Goal: Task Accomplishment & Management: Manage account settings

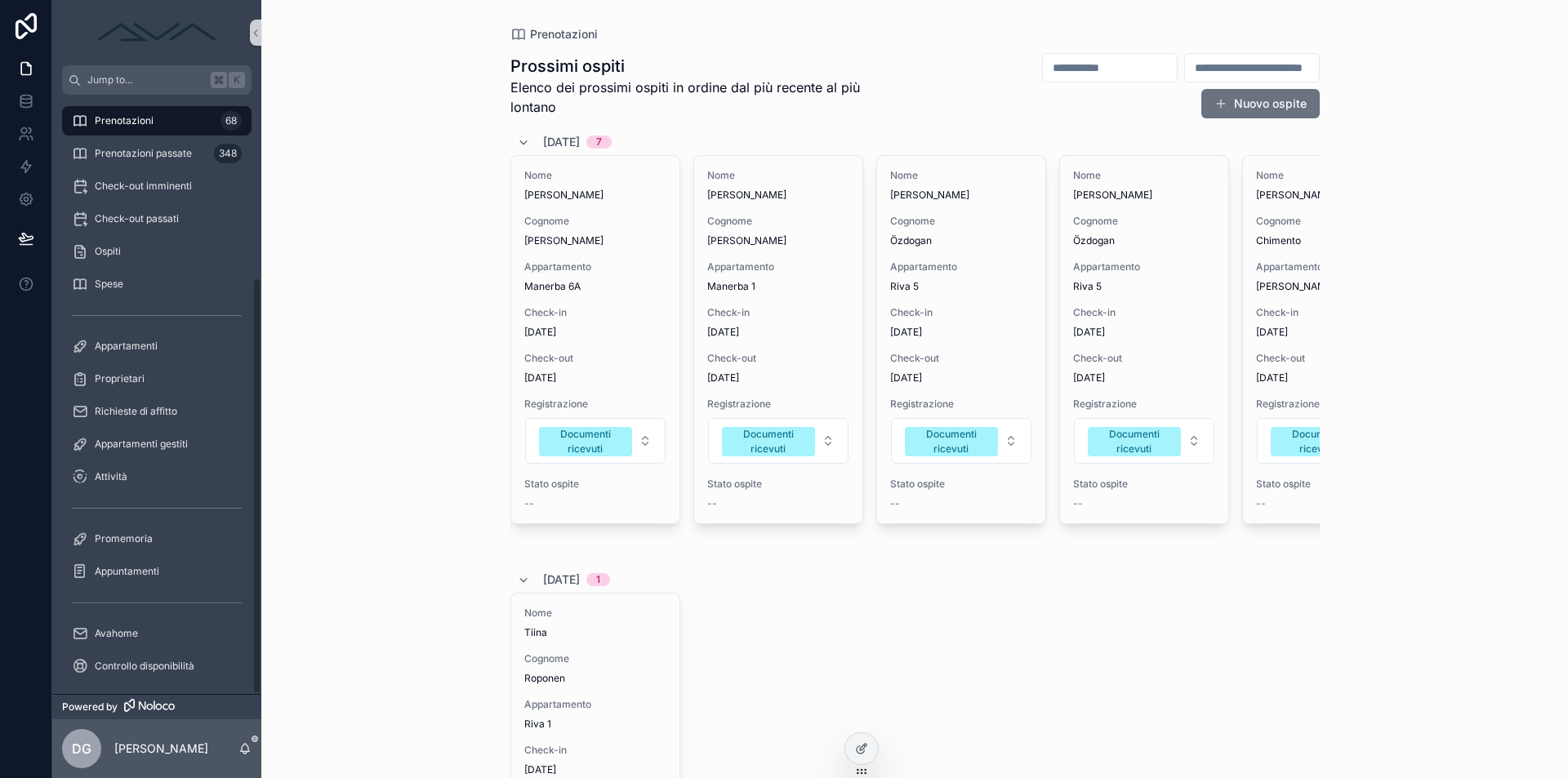
scroll to position [262, 0]
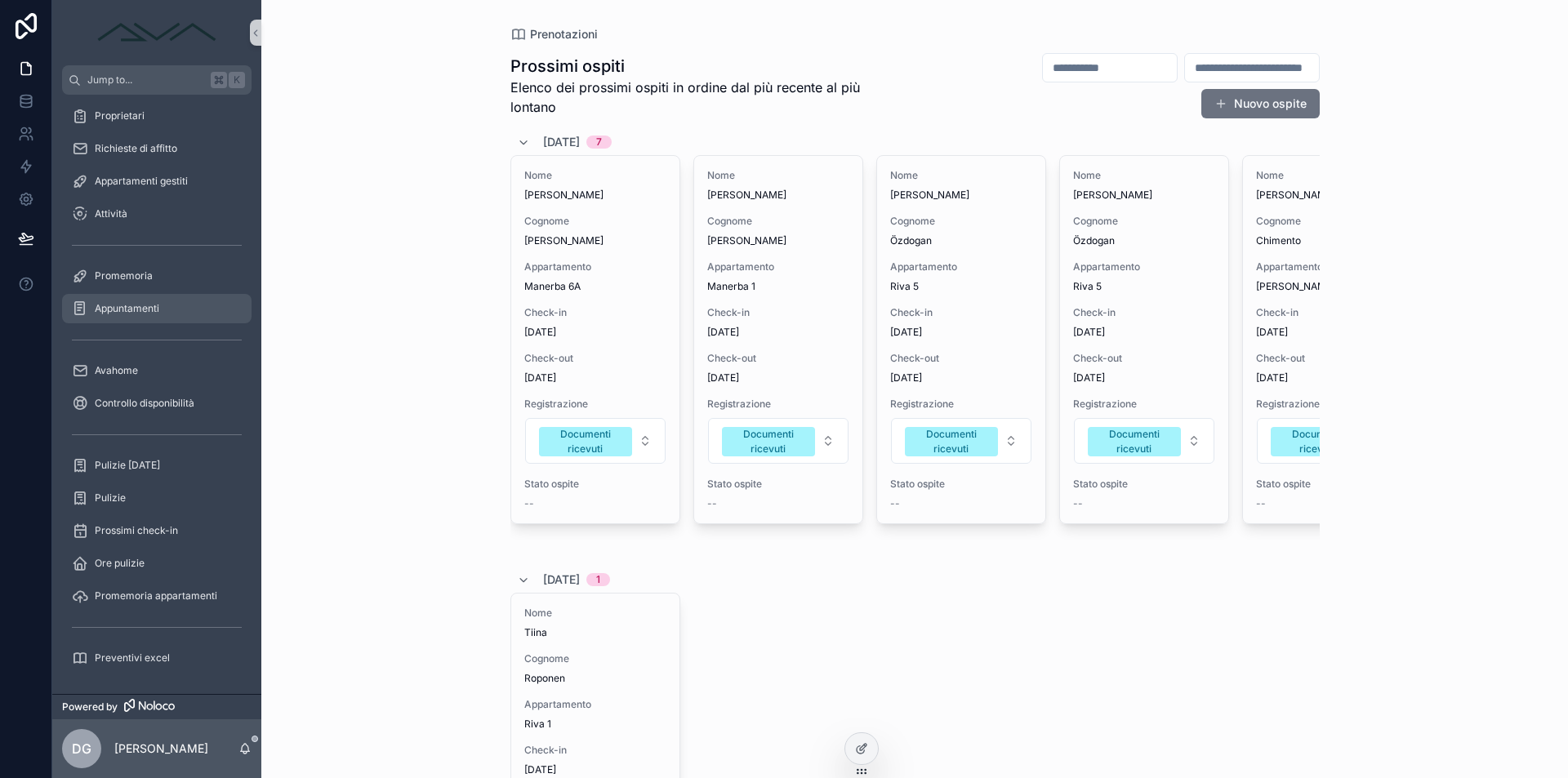
click at [163, 309] on div "Appuntamenti" at bounding box center [157, 308] width 169 height 26
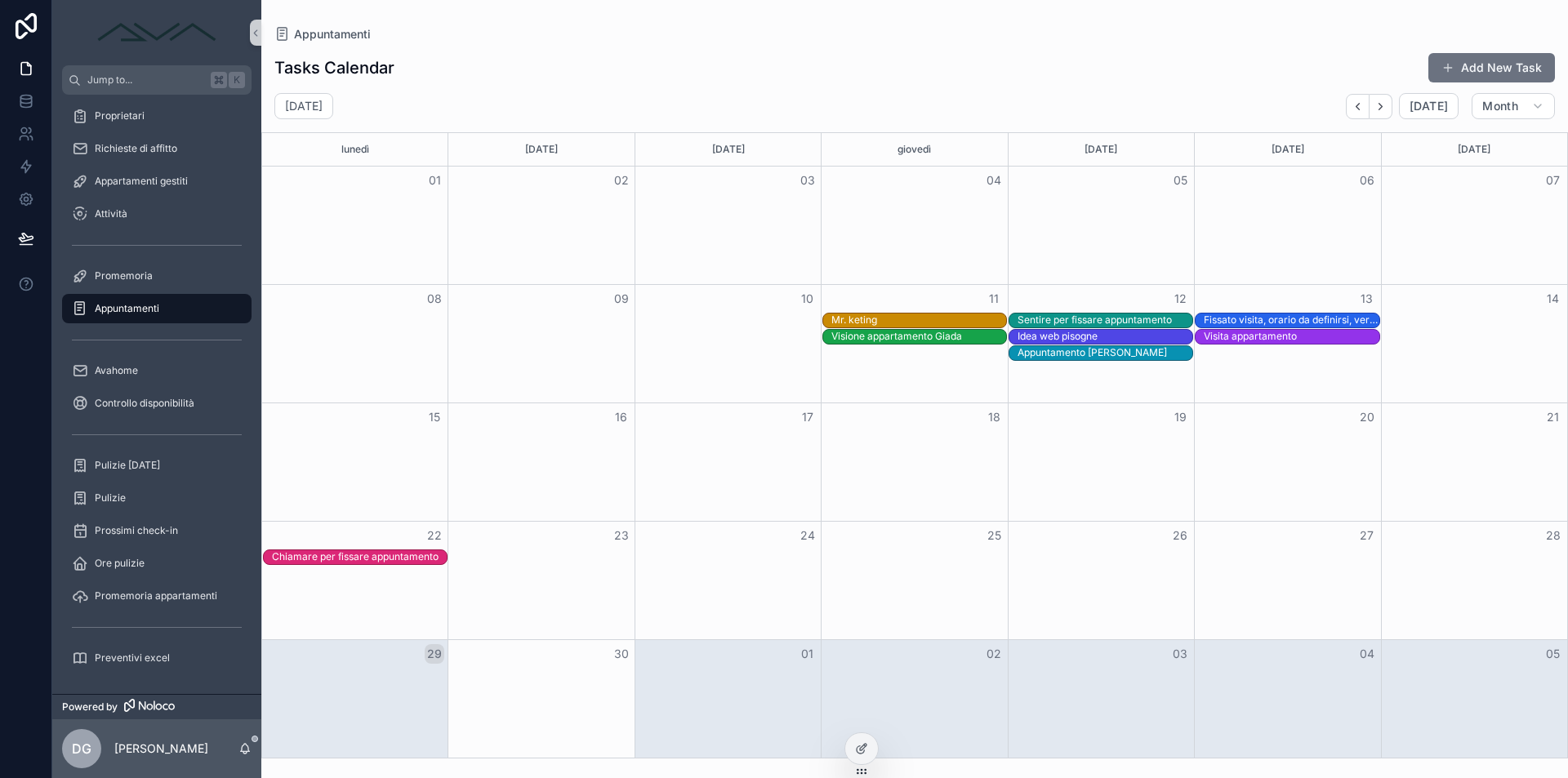
click at [463, 657] on div "30" at bounding box center [541, 654] width 186 height 28
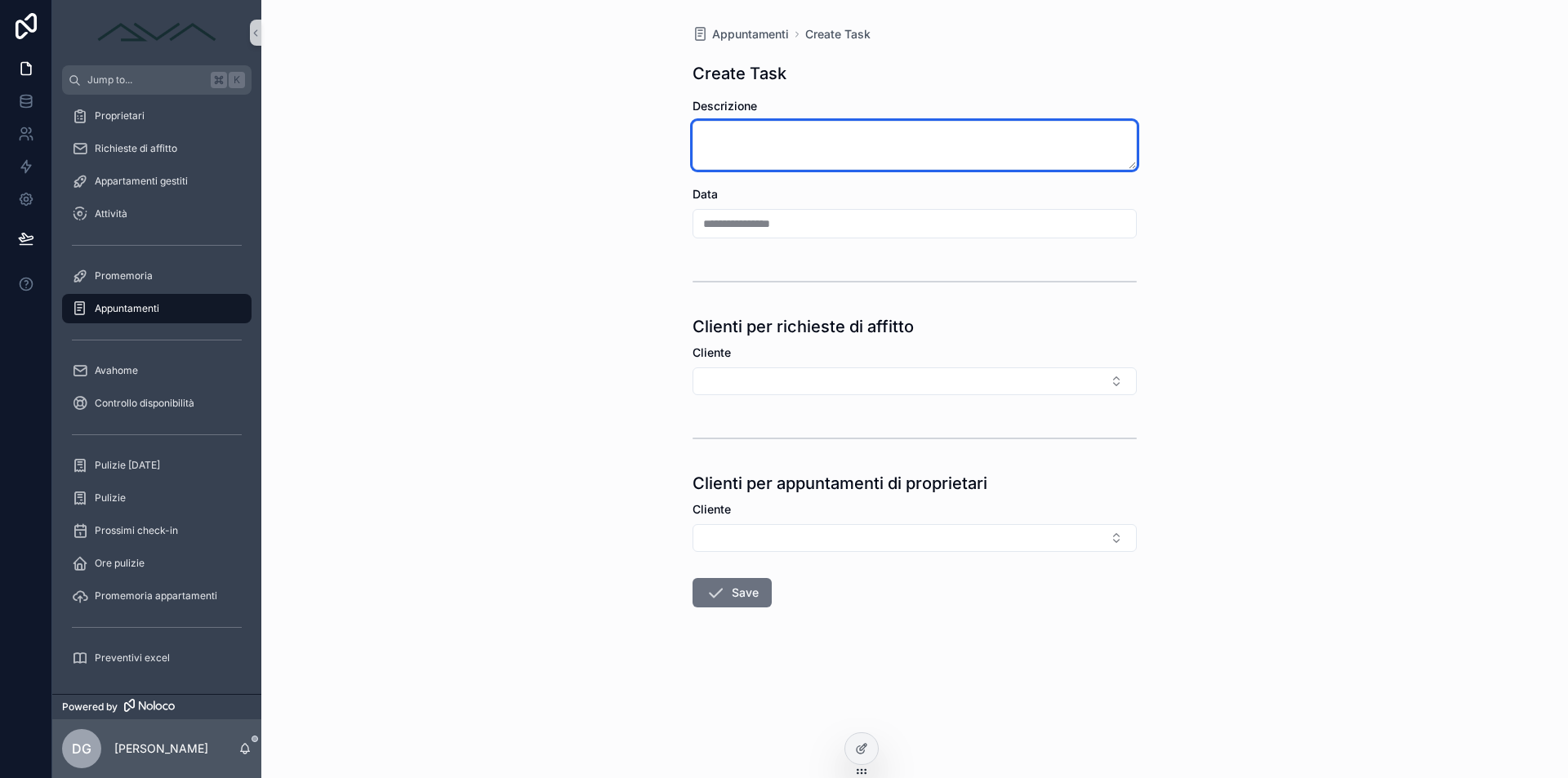
click at [746, 146] on textarea "scrollable content" at bounding box center [914, 146] width 444 height 49
type textarea "**********"
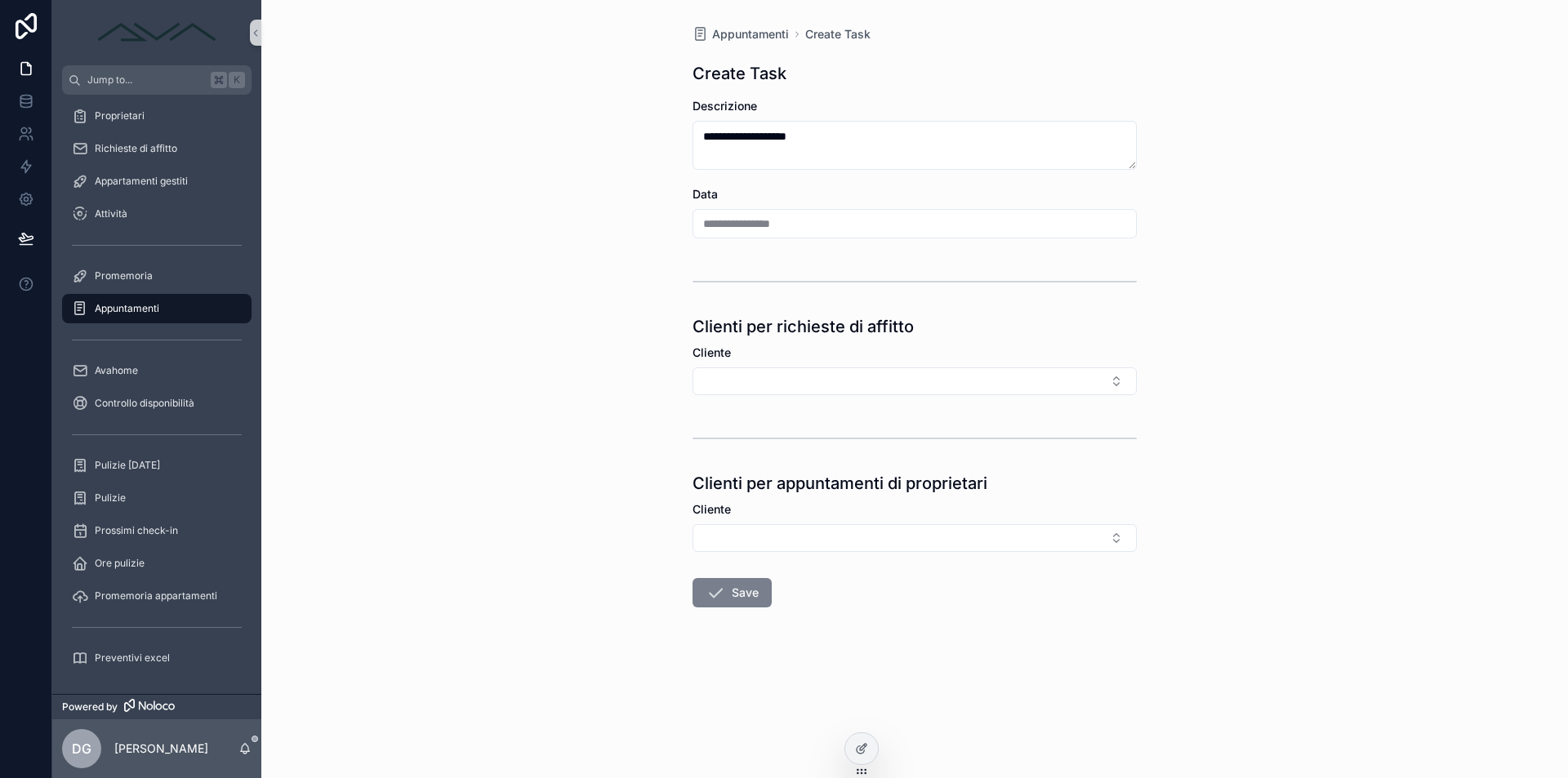
click at [750, 587] on button "Save" at bounding box center [731, 592] width 79 height 30
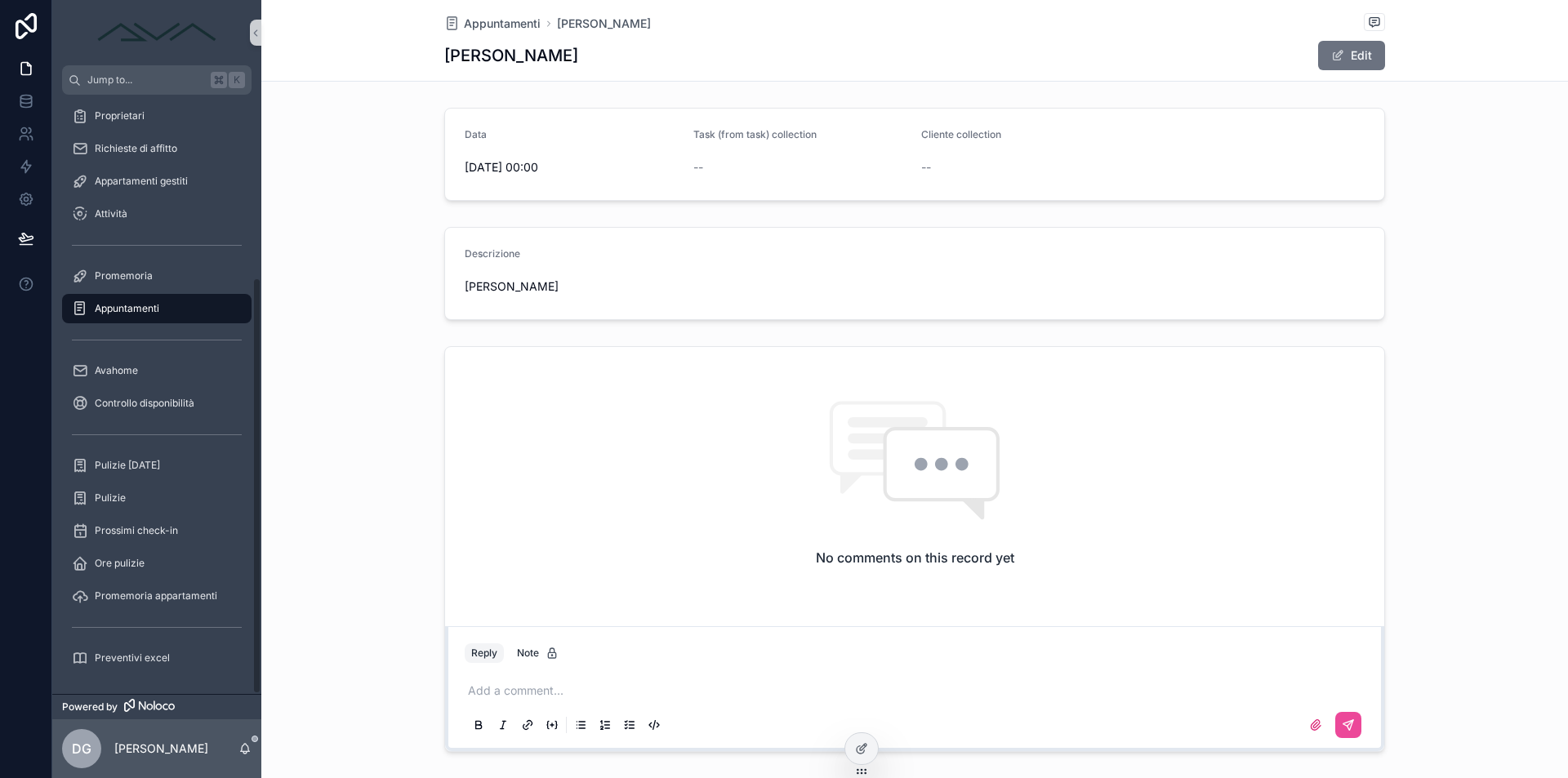
click at [143, 312] on span "Appuntamenti" at bounding box center [127, 308] width 64 height 13
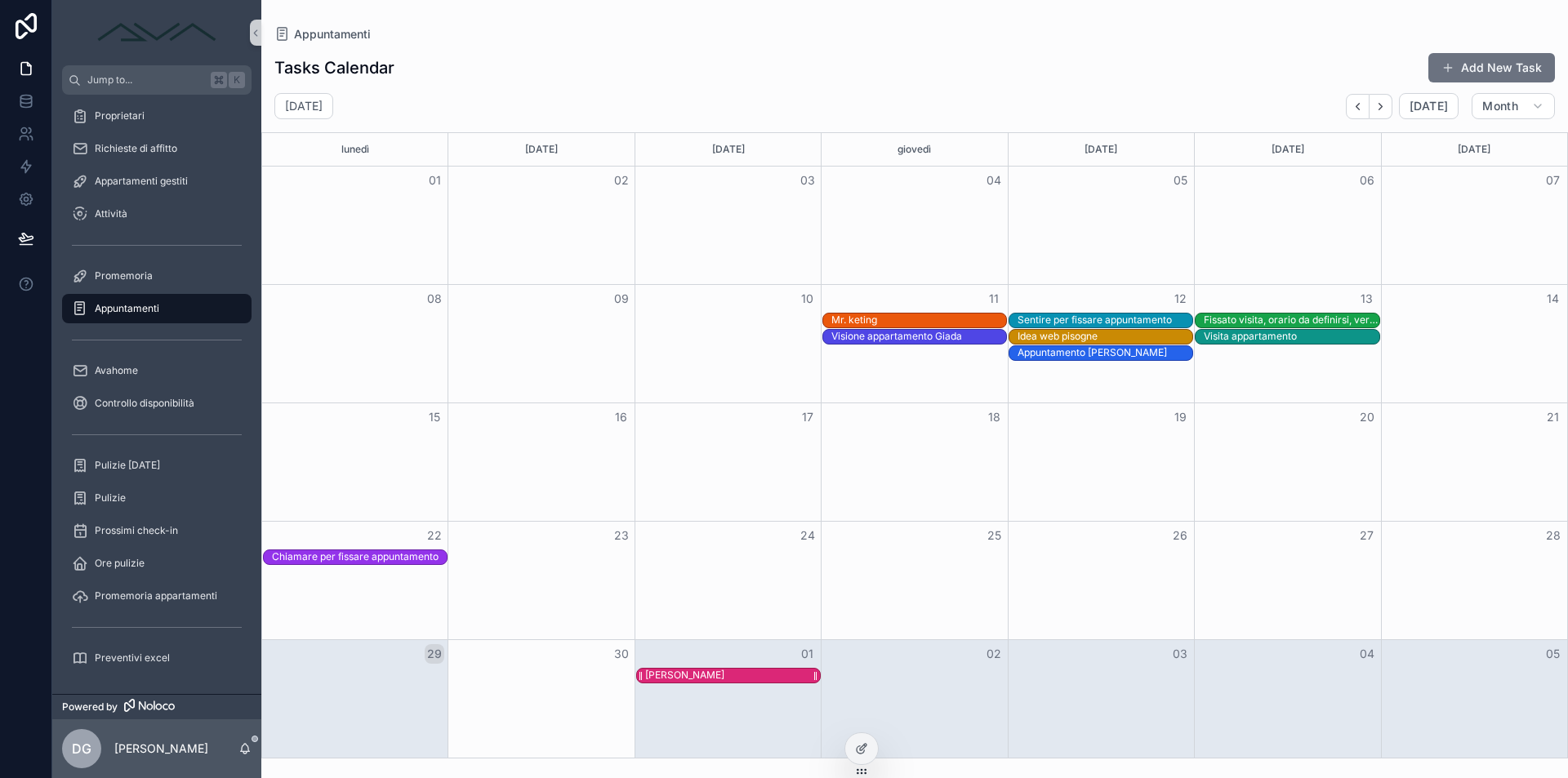
click at [753, 681] on div "[PERSON_NAME]" at bounding box center [732, 675] width 175 height 14
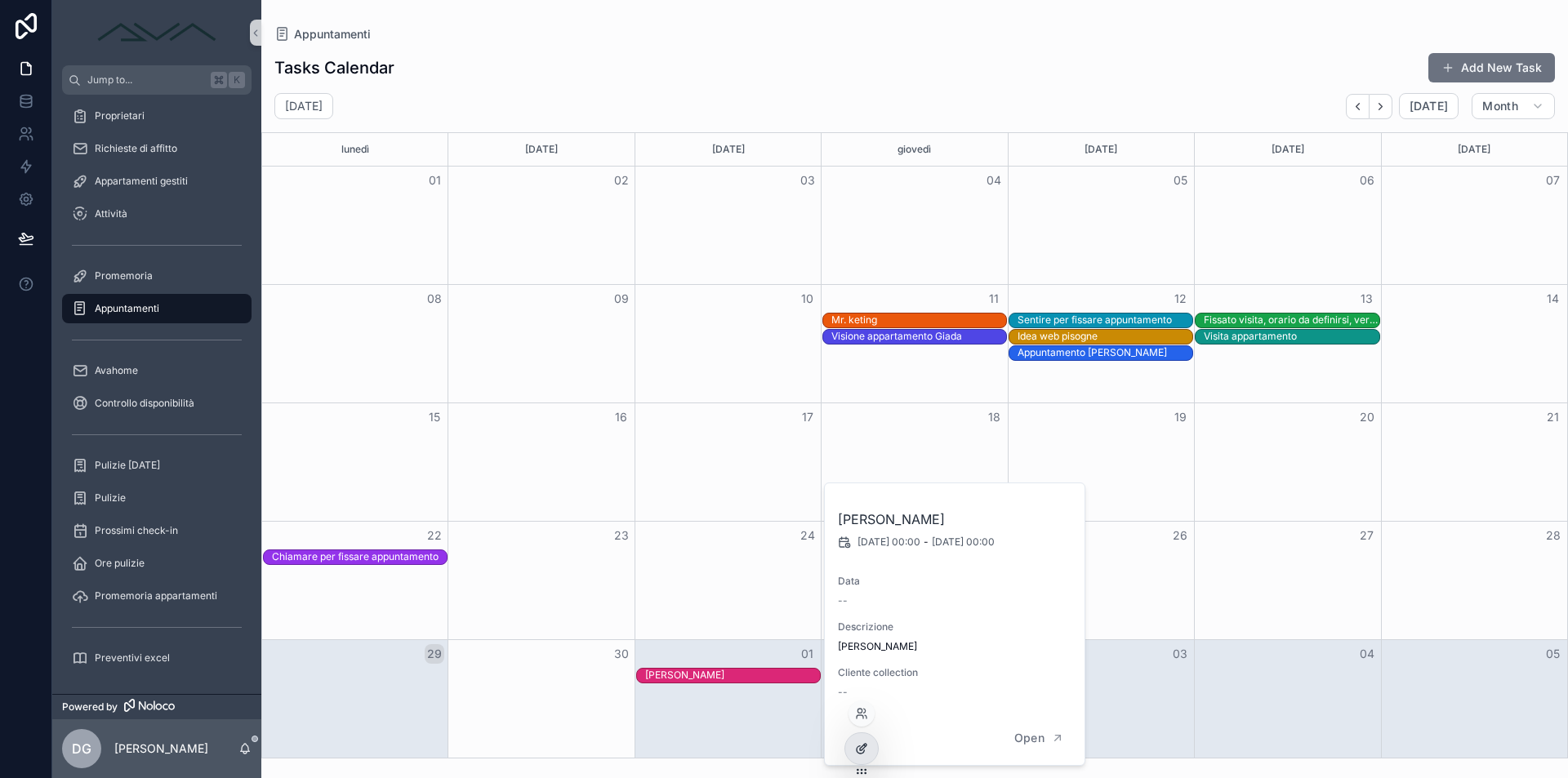
click at [854, 742] on div at bounding box center [862, 748] width 33 height 31
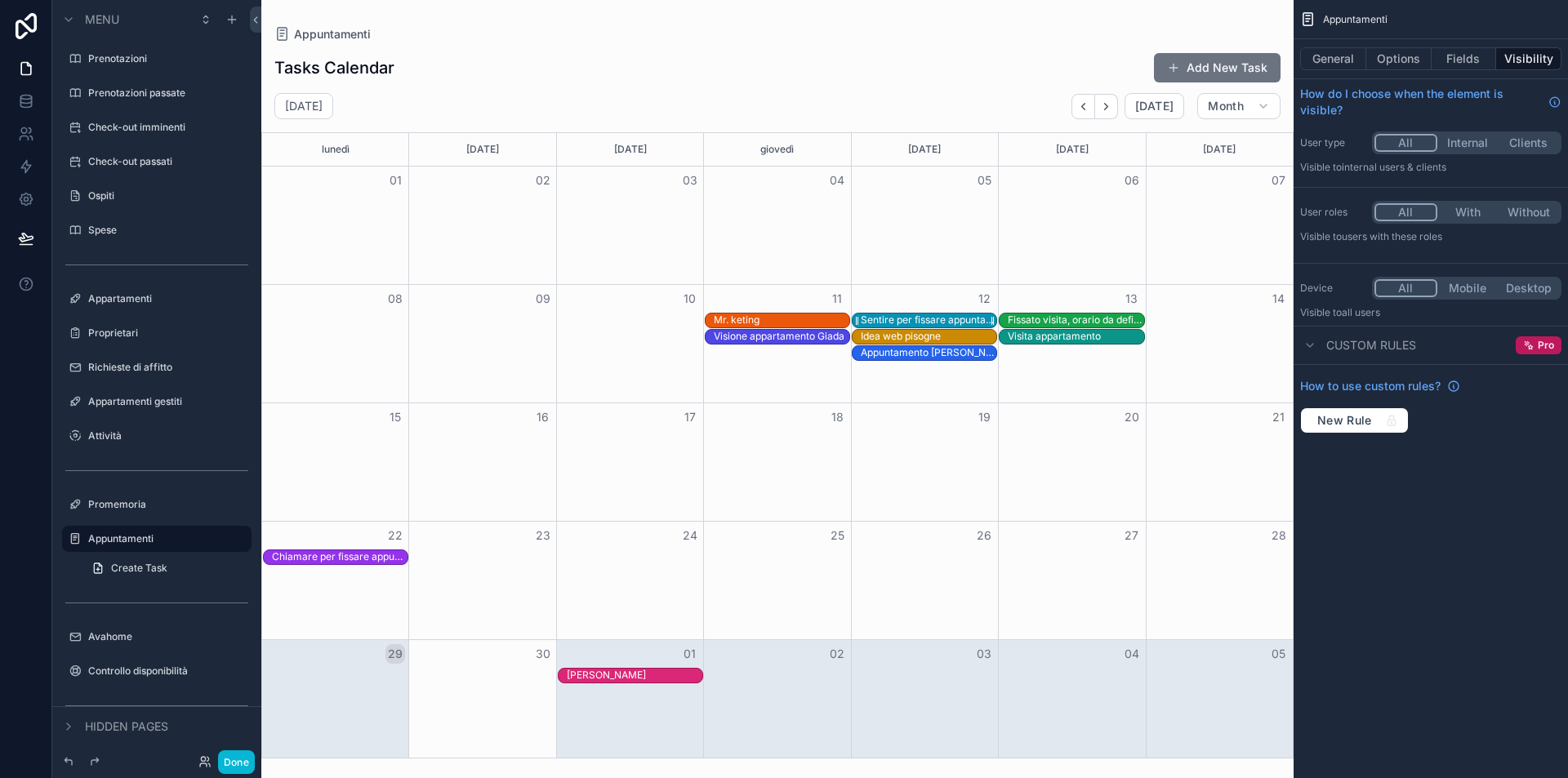
scroll to position [142, 0]
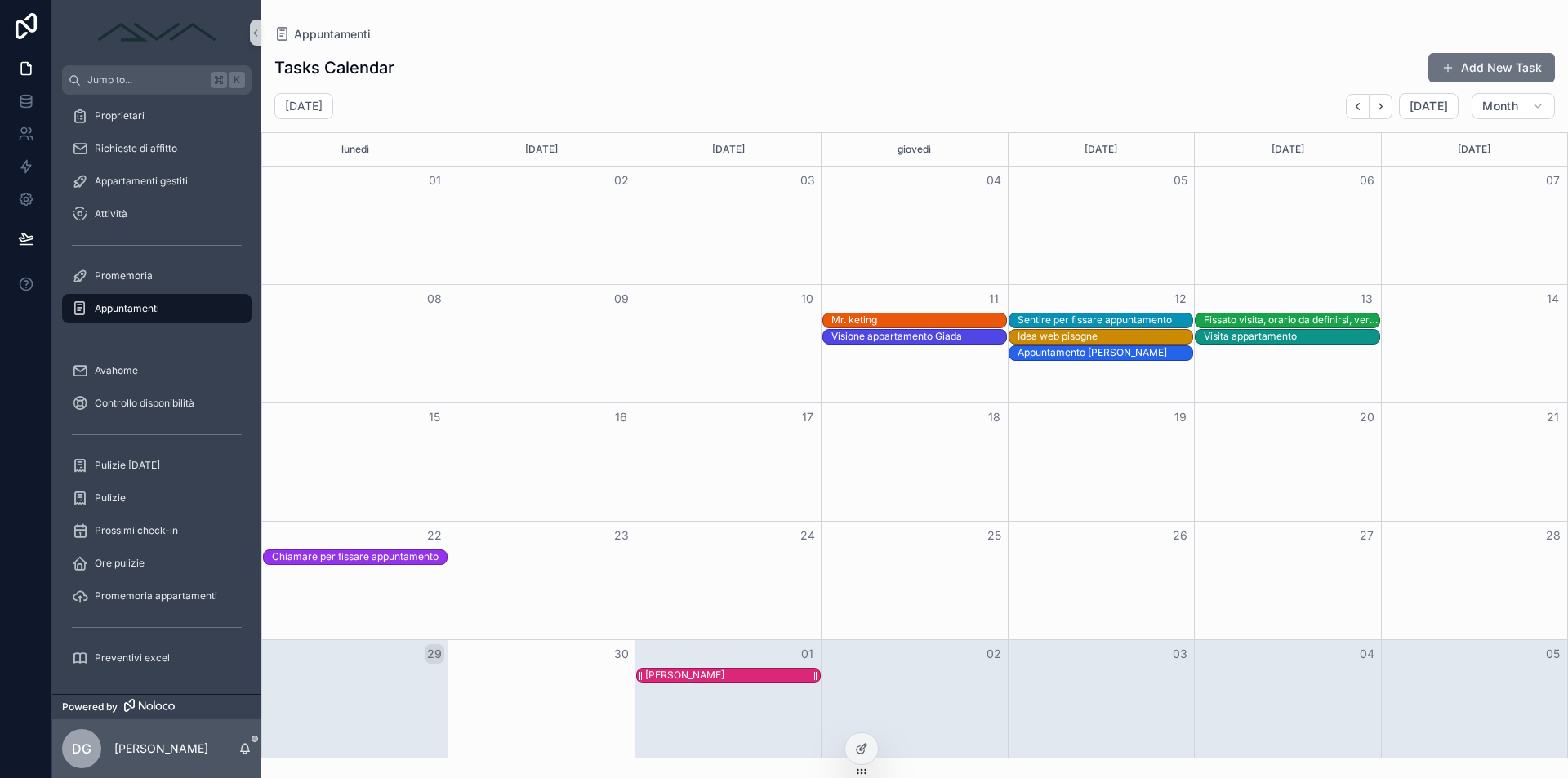
click at [694, 670] on div "[PERSON_NAME]" at bounding box center [684, 674] width 79 height 13
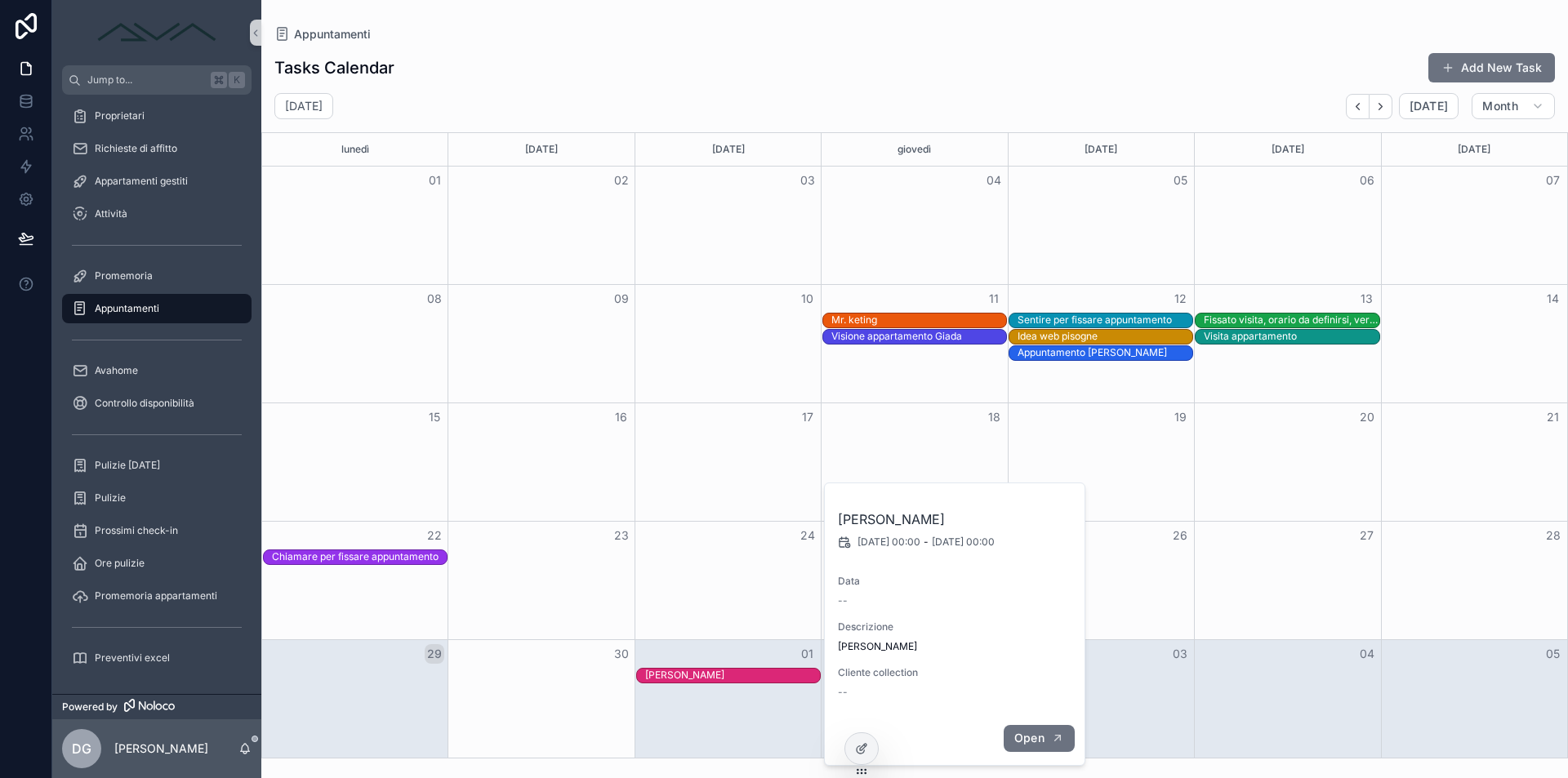
click at [1037, 744] on button "Open" at bounding box center [1039, 738] width 71 height 27
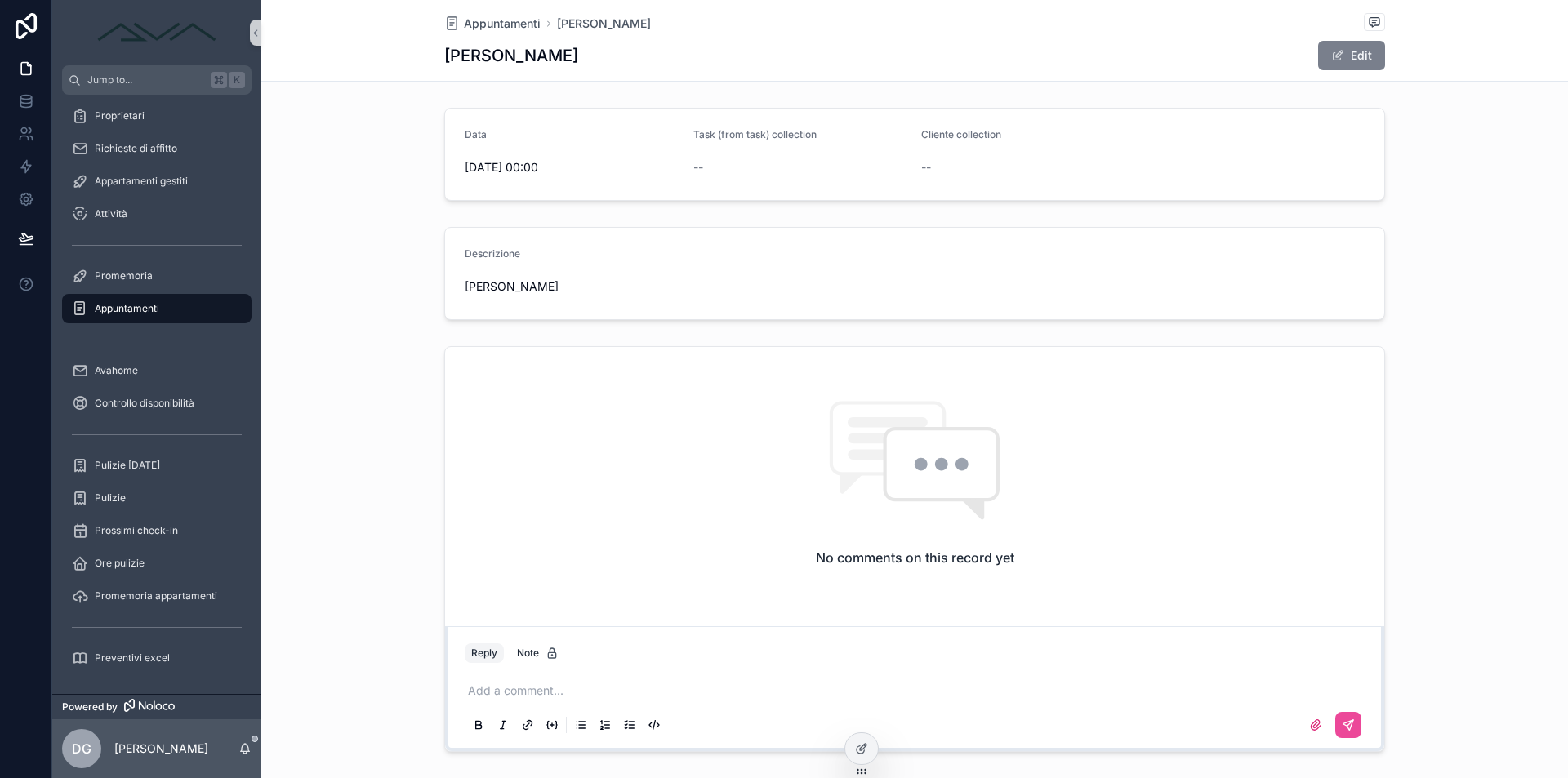
click at [1367, 41] on button "Edit" at bounding box center [1351, 55] width 67 height 30
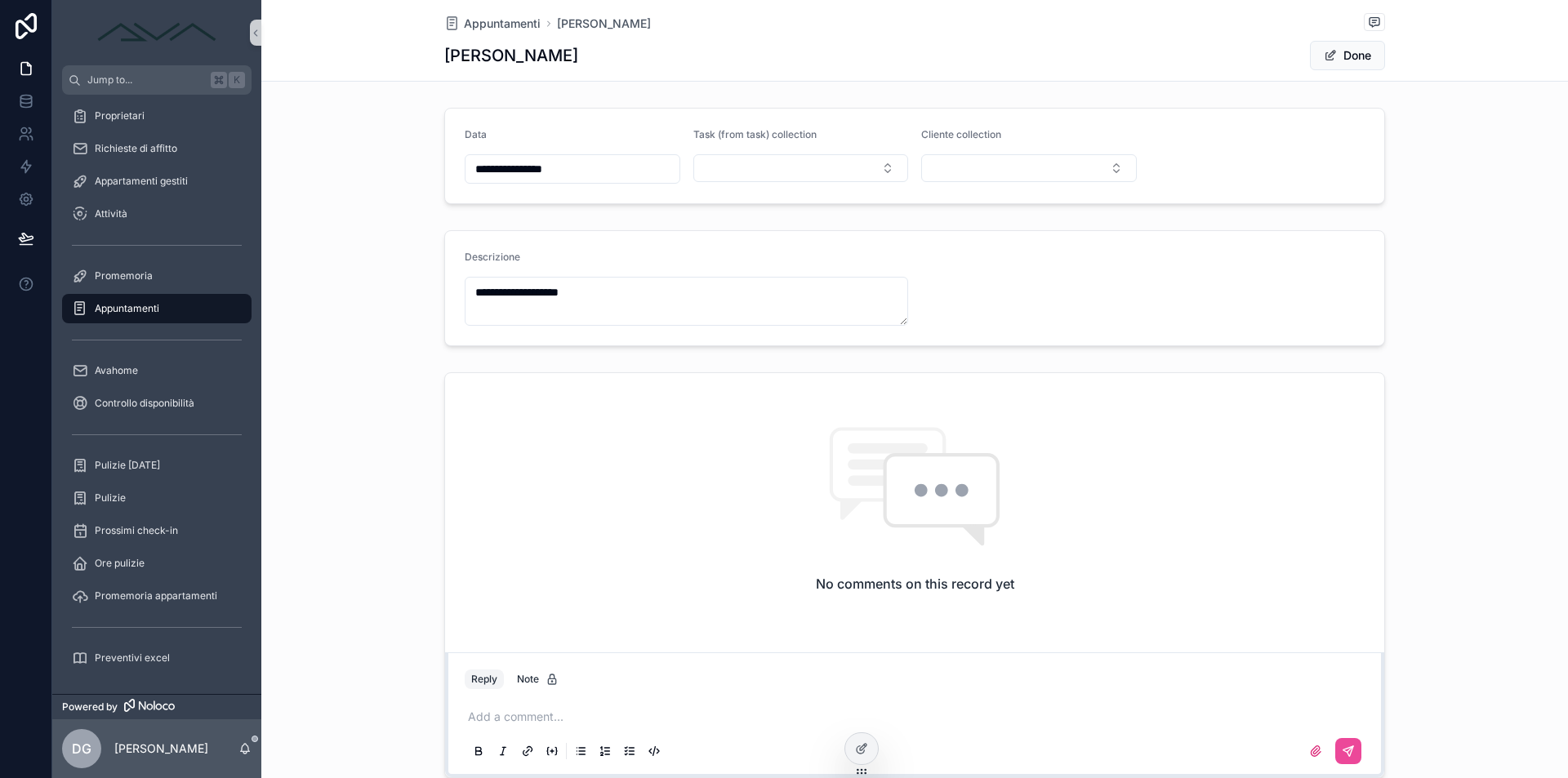
click at [571, 179] on input "**********" at bounding box center [572, 168] width 214 height 23
click at [503, 308] on button "30" at bounding box center [507, 304] width 30 height 30
type input "**********"
click at [363, 236] on div "**********" at bounding box center [914, 288] width 1306 height 129
click at [1342, 62] on button "Done" at bounding box center [1347, 55] width 75 height 30
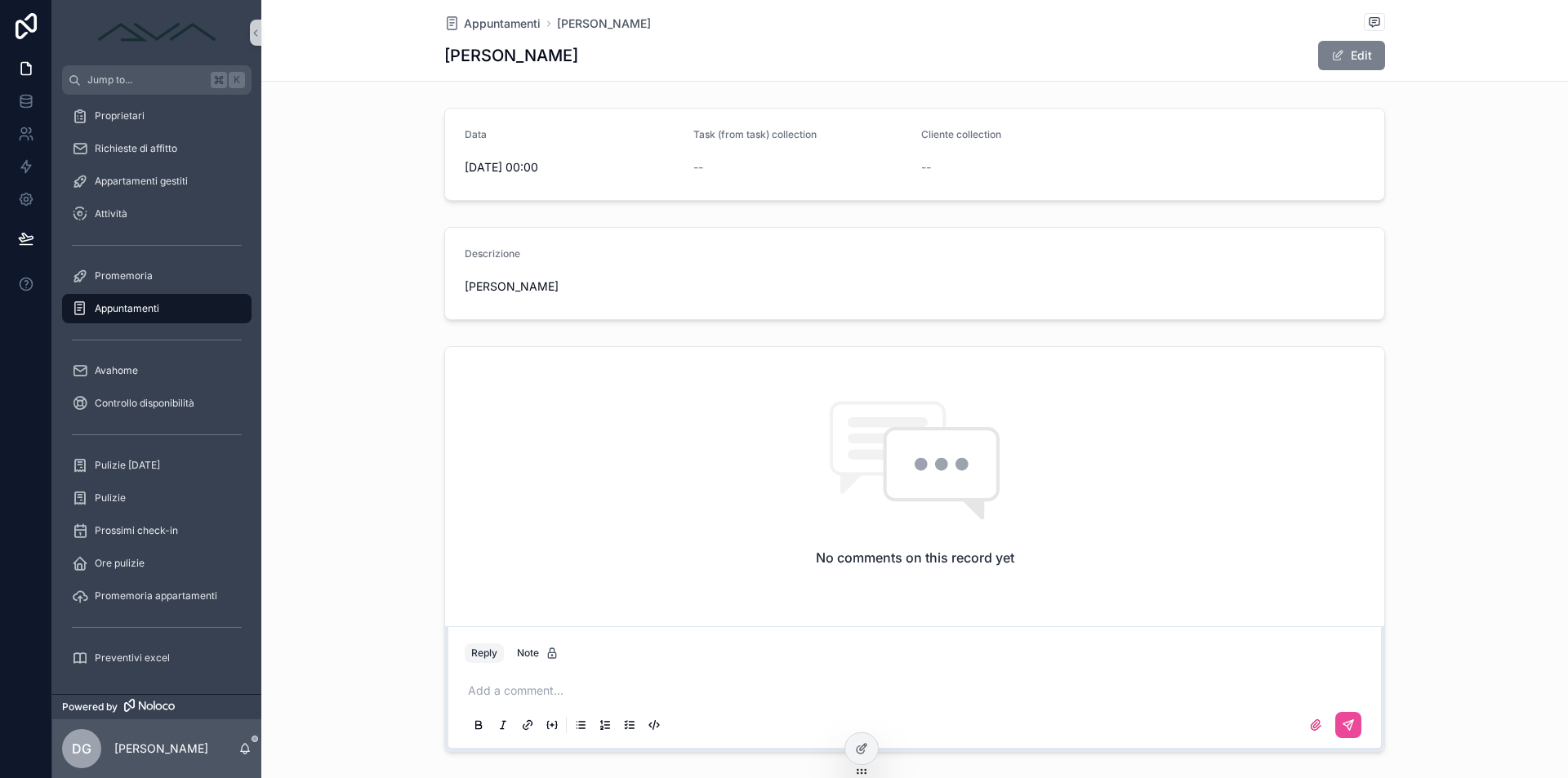
click at [1351, 60] on button "Edit" at bounding box center [1351, 55] width 67 height 30
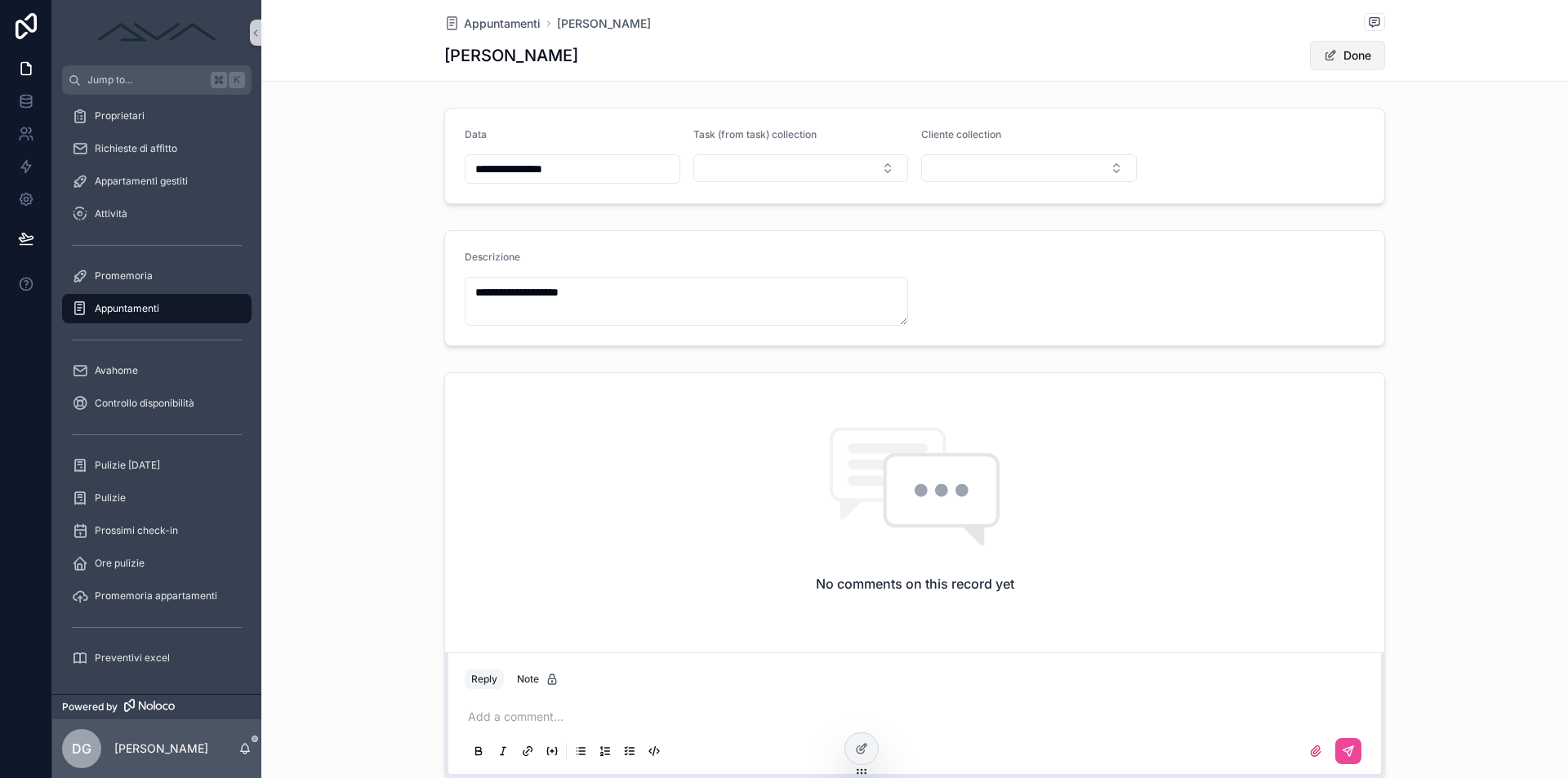
click at [1349, 52] on button "Done" at bounding box center [1347, 55] width 75 height 30
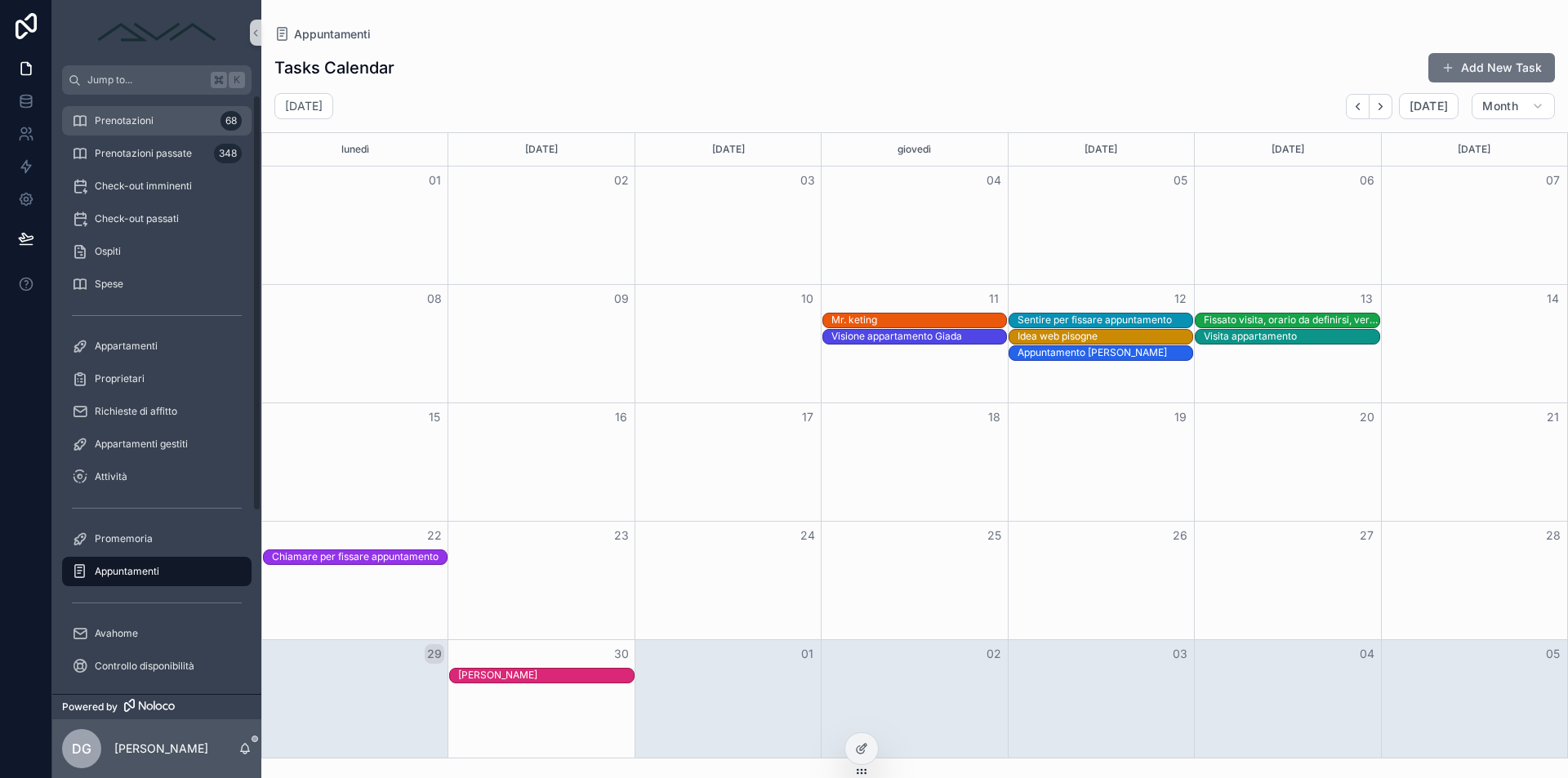
click at [141, 110] on div "Prenotazioni 68" at bounding box center [157, 120] width 169 height 26
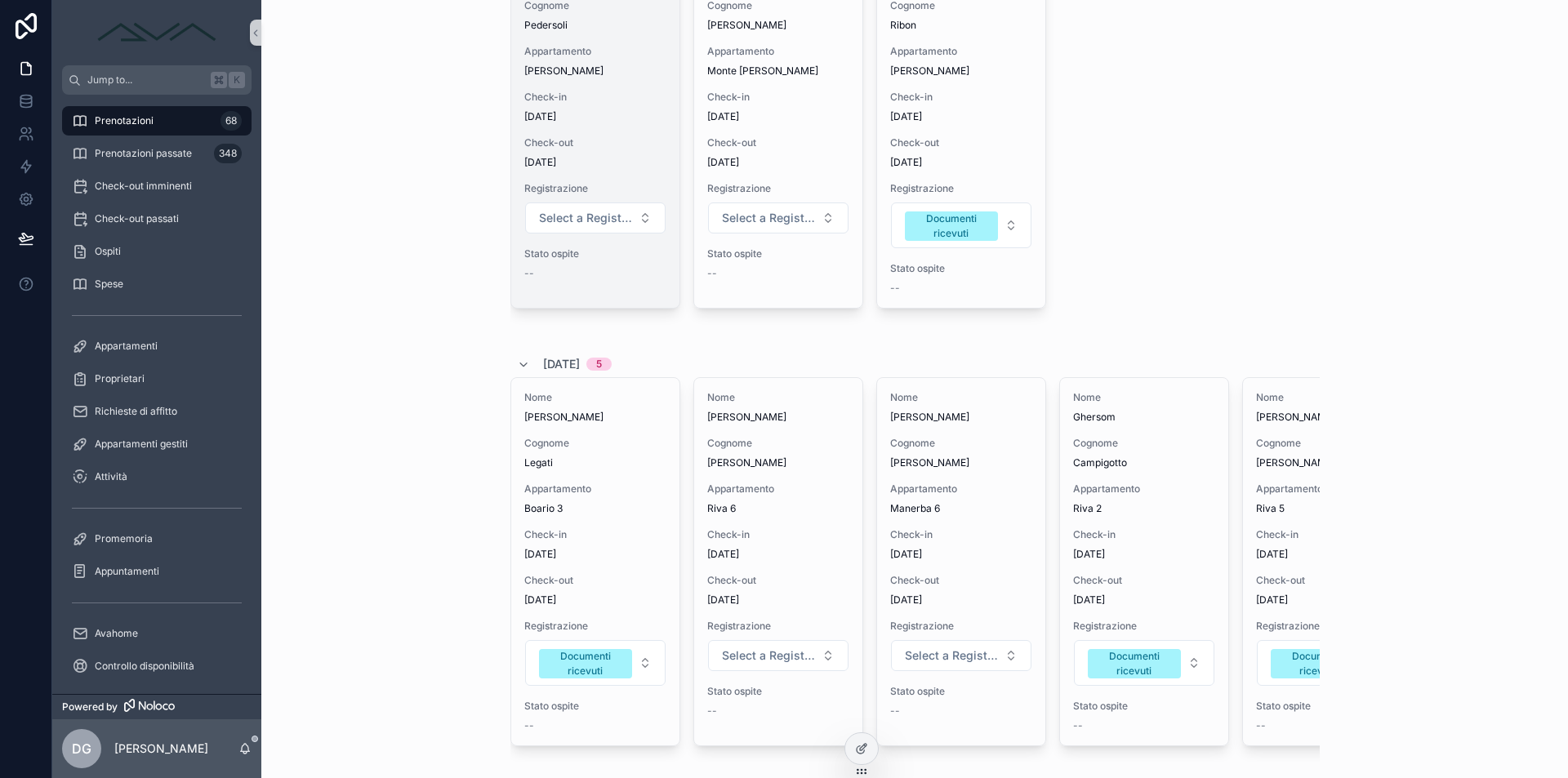
scroll to position [1984, 0]
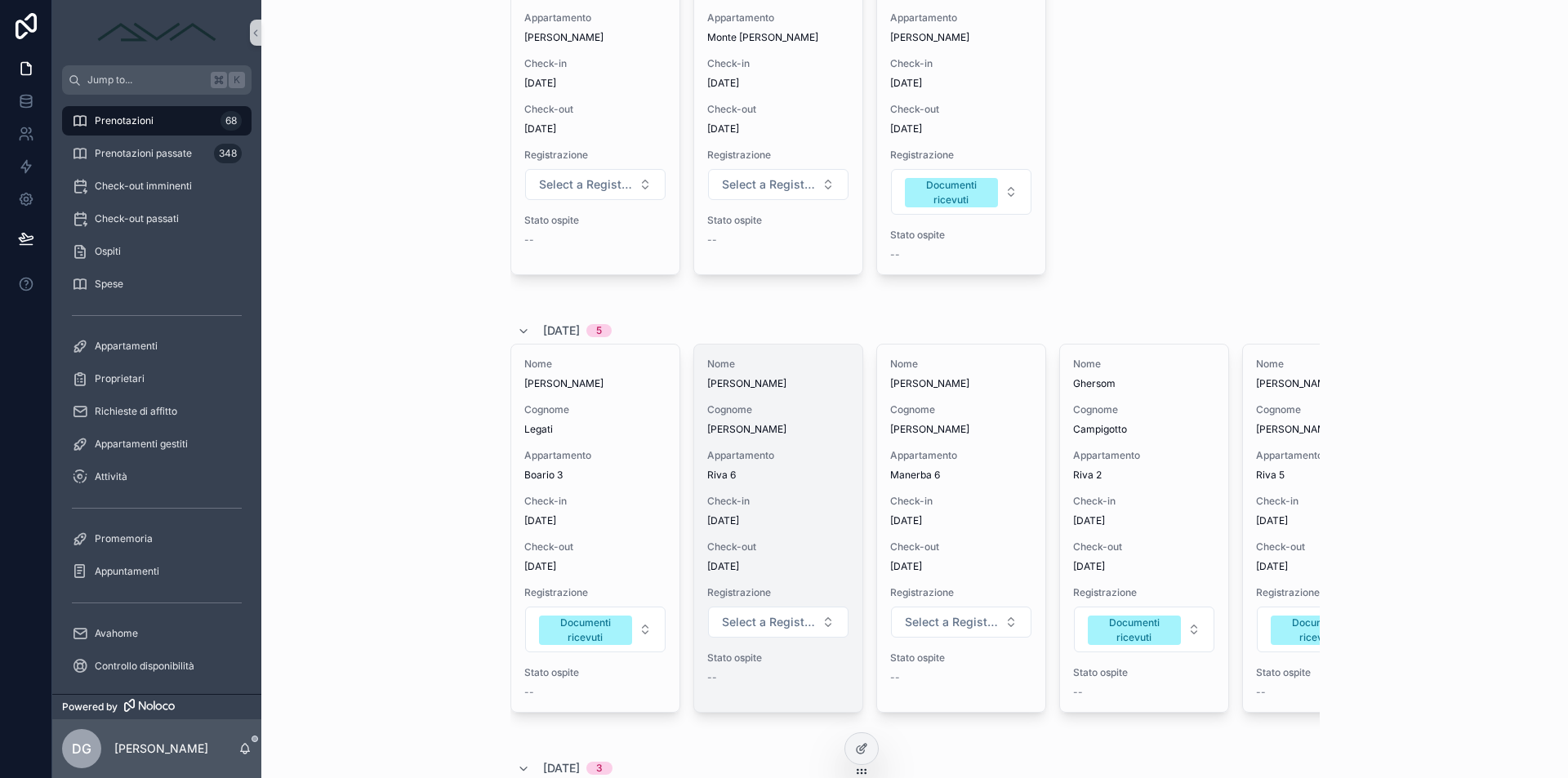
click at [753, 526] on div "Check-in [DATE]" at bounding box center [778, 510] width 142 height 33
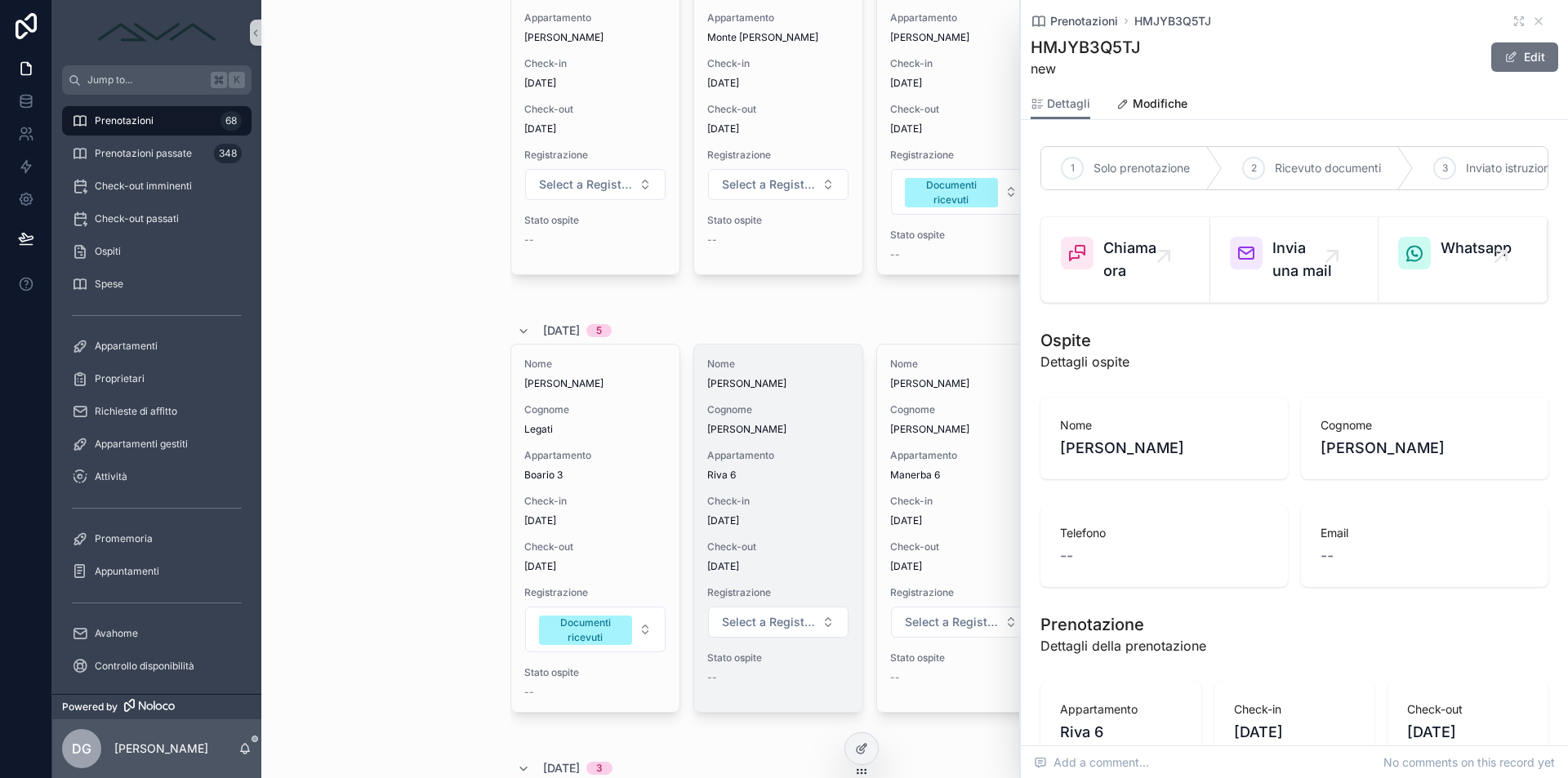
scroll to position [123, 0]
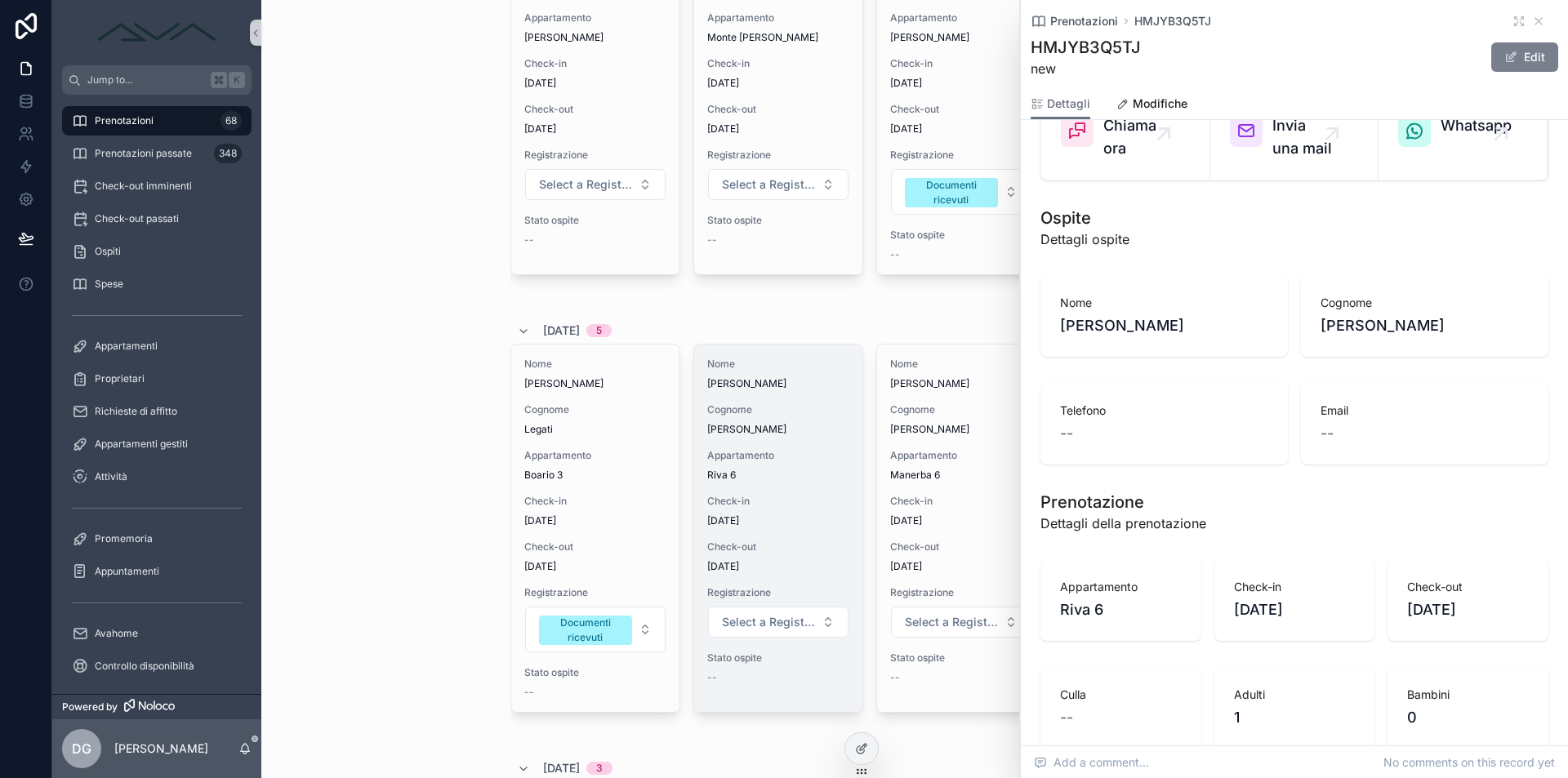
click at [1501, 44] on button "Edit" at bounding box center [1524, 57] width 67 height 30
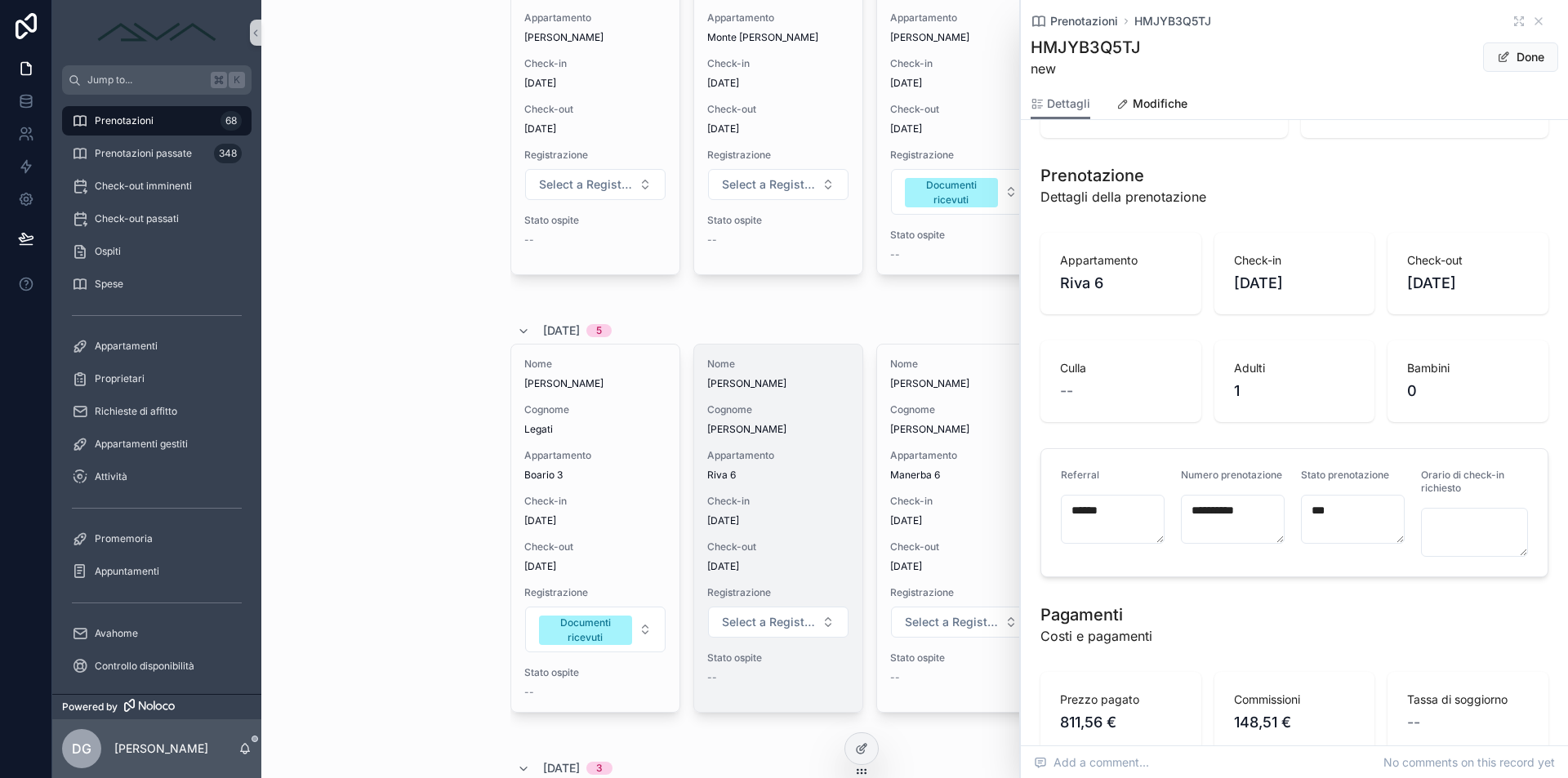
scroll to position [647, 0]
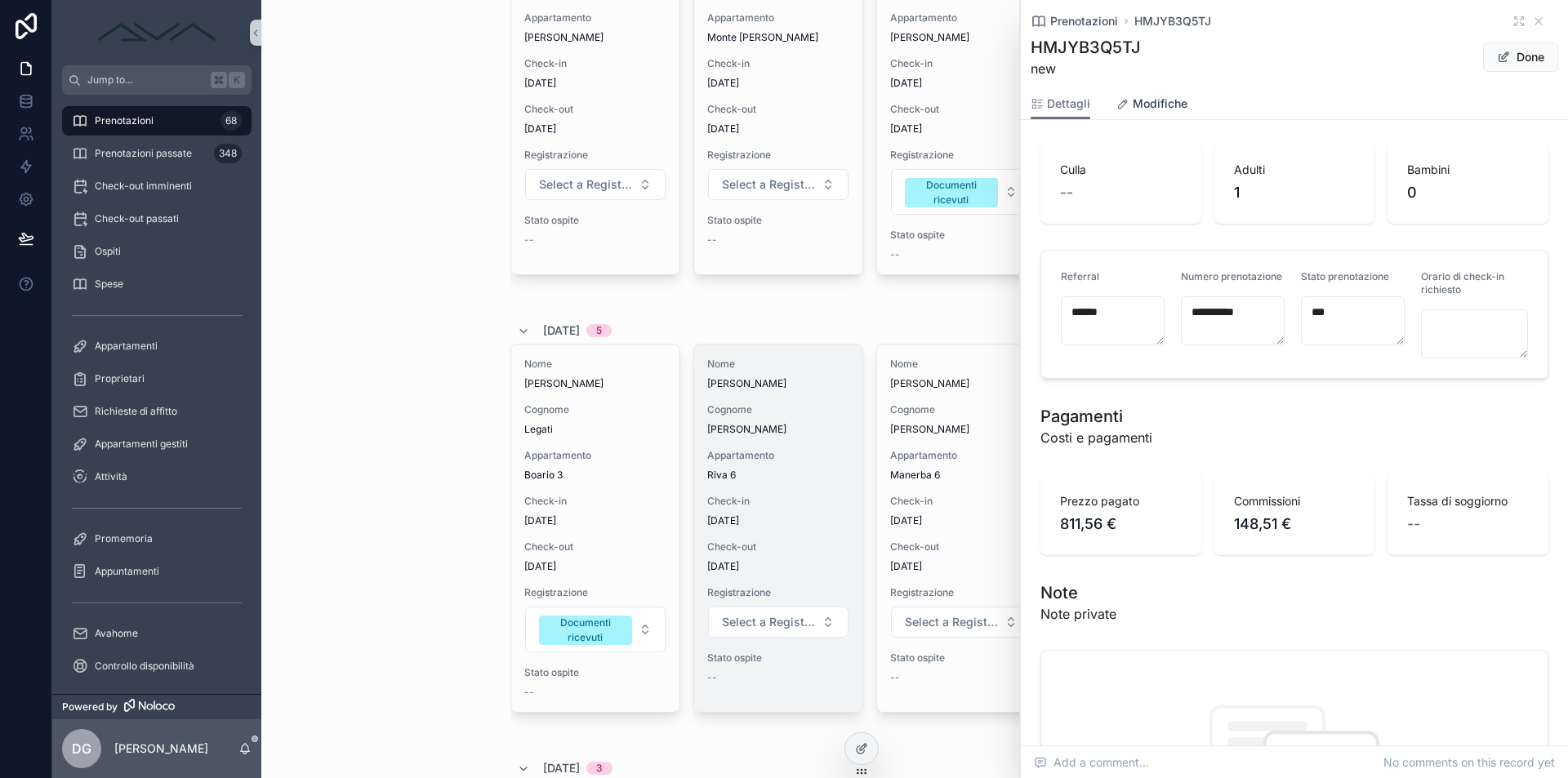
click at [1144, 99] on span "Modifiche" at bounding box center [1160, 103] width 55 height 16
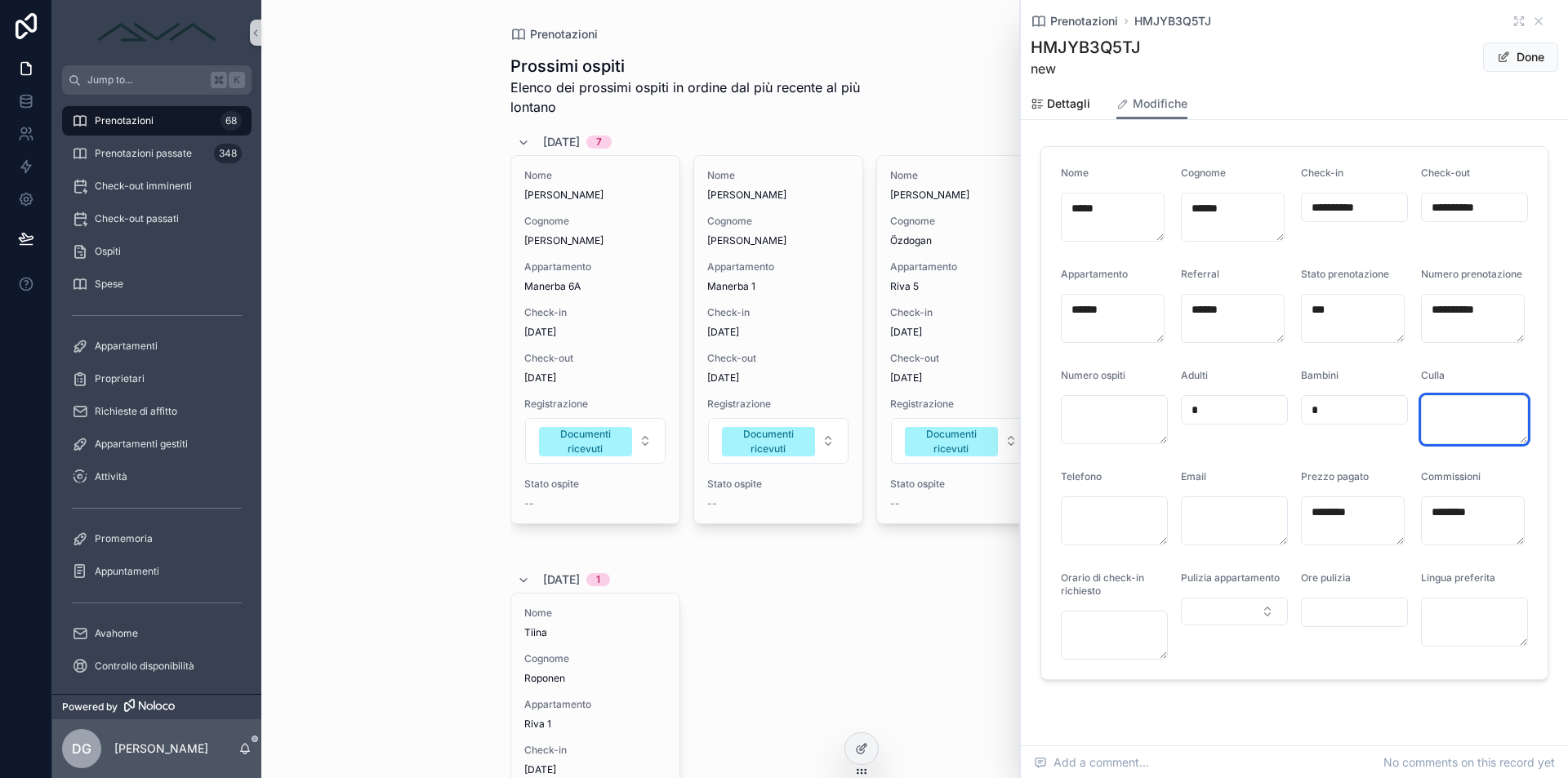
click at [1482, 411] on textarea "scrollable content" at bounding box center [1474, 420] width 107 height 49
type textarea "**"
click at [1482, 62] on span "Done" at bounding box center [1520, 57] width 75 height 30
click at [1535, 23] on div "Prenotazioni HMJYB3Q5TJ" at bounding box center [1294, 20] width 528 height 16
click at [1532, 20] on icon "scrollable content" at bounding box center [1538, 20] width 13 height 13
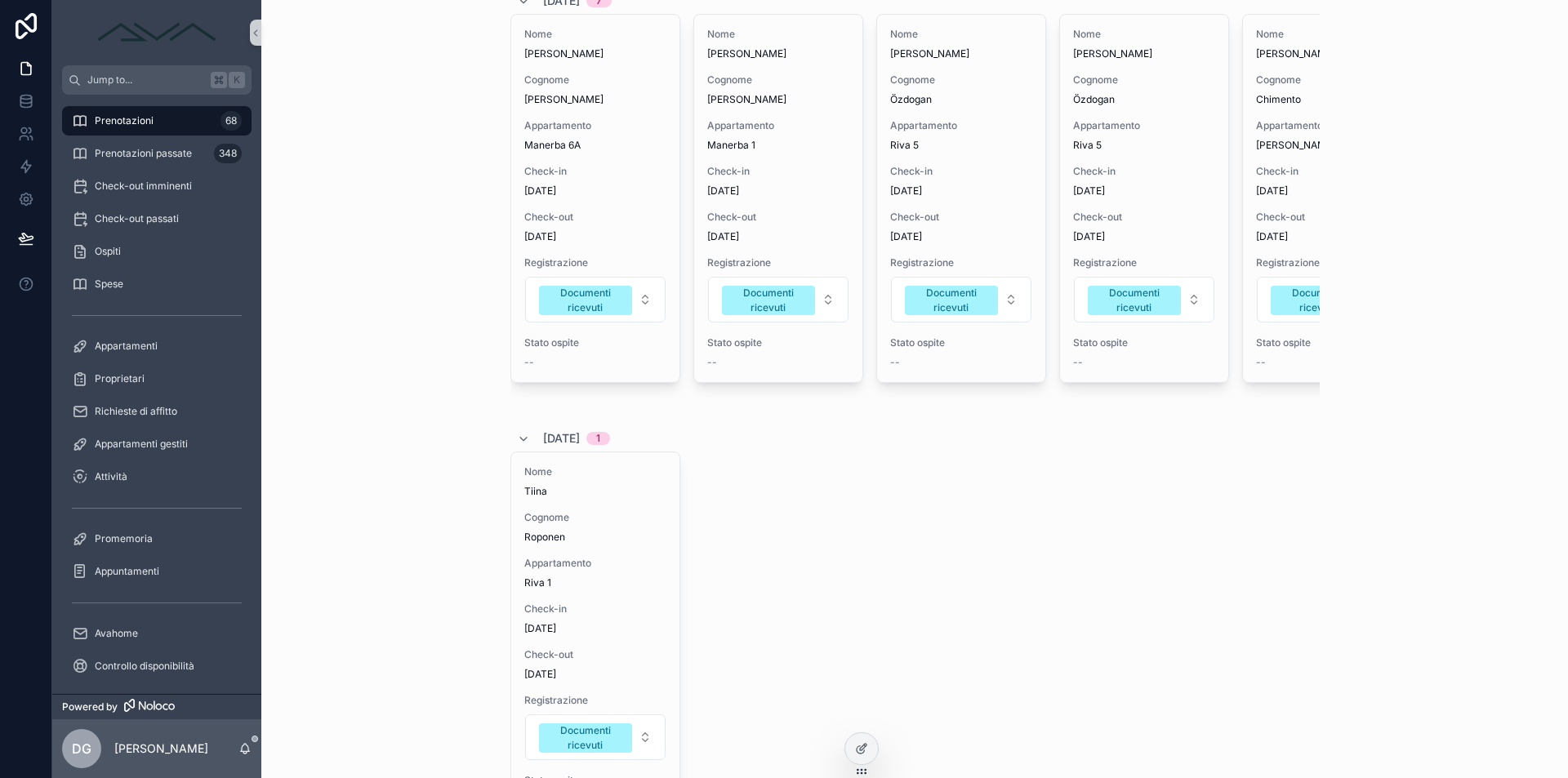
scroll to position [295, 0]
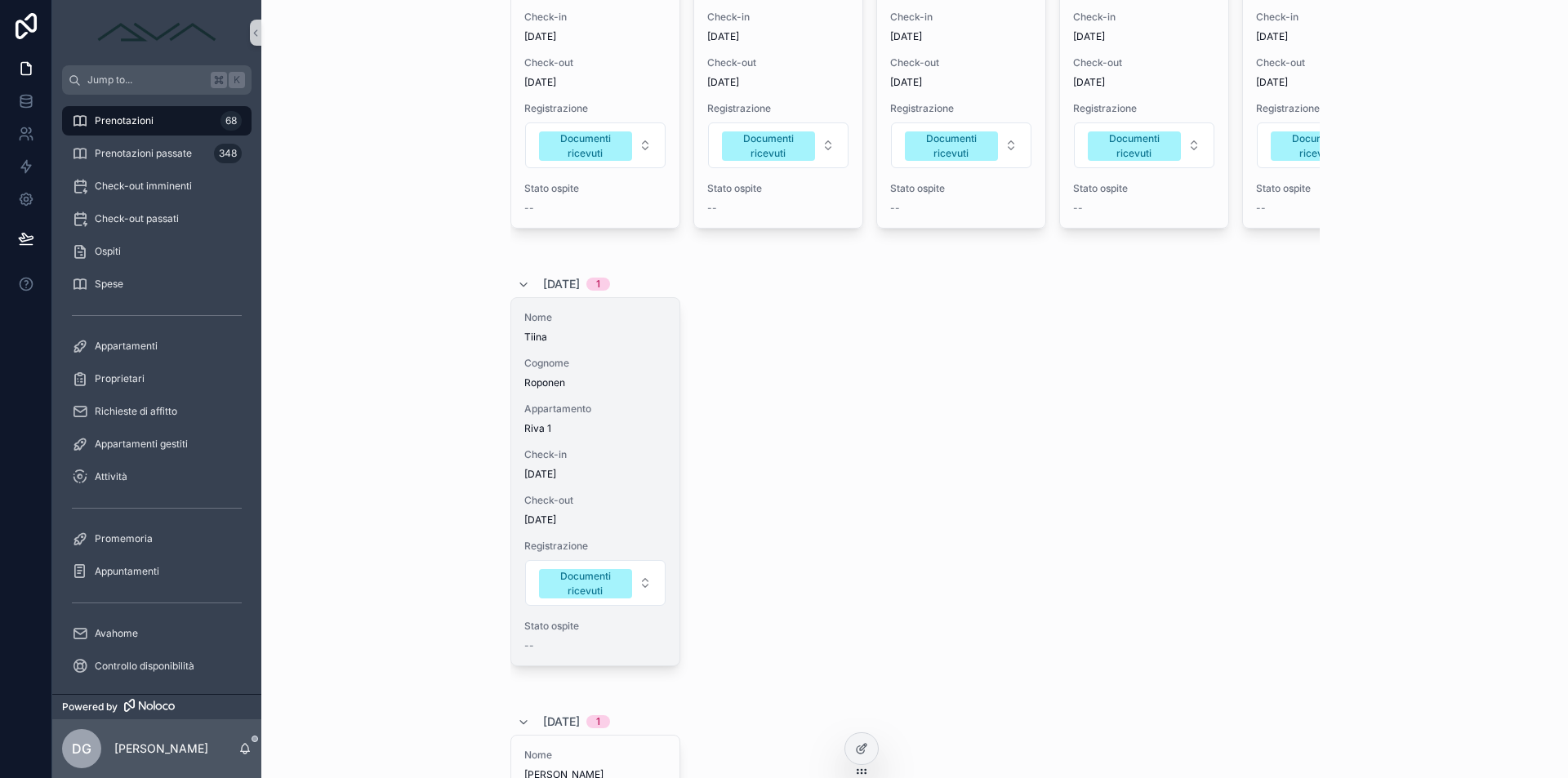
click at [552, 433] on div "Appartamento Riva 1" at bounding box center [596, 418] width 142 height 33
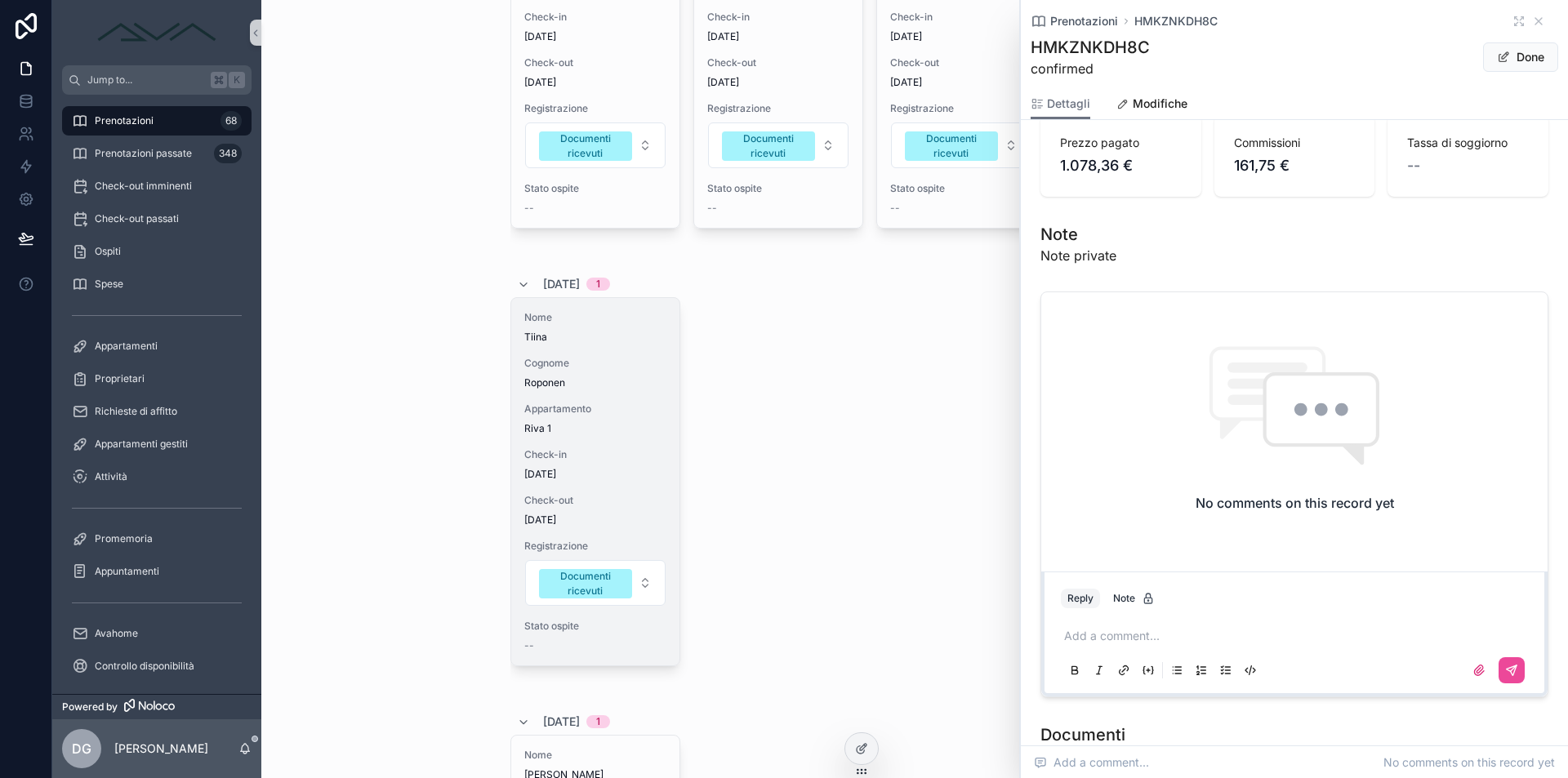
scroll to position [1354, 0]
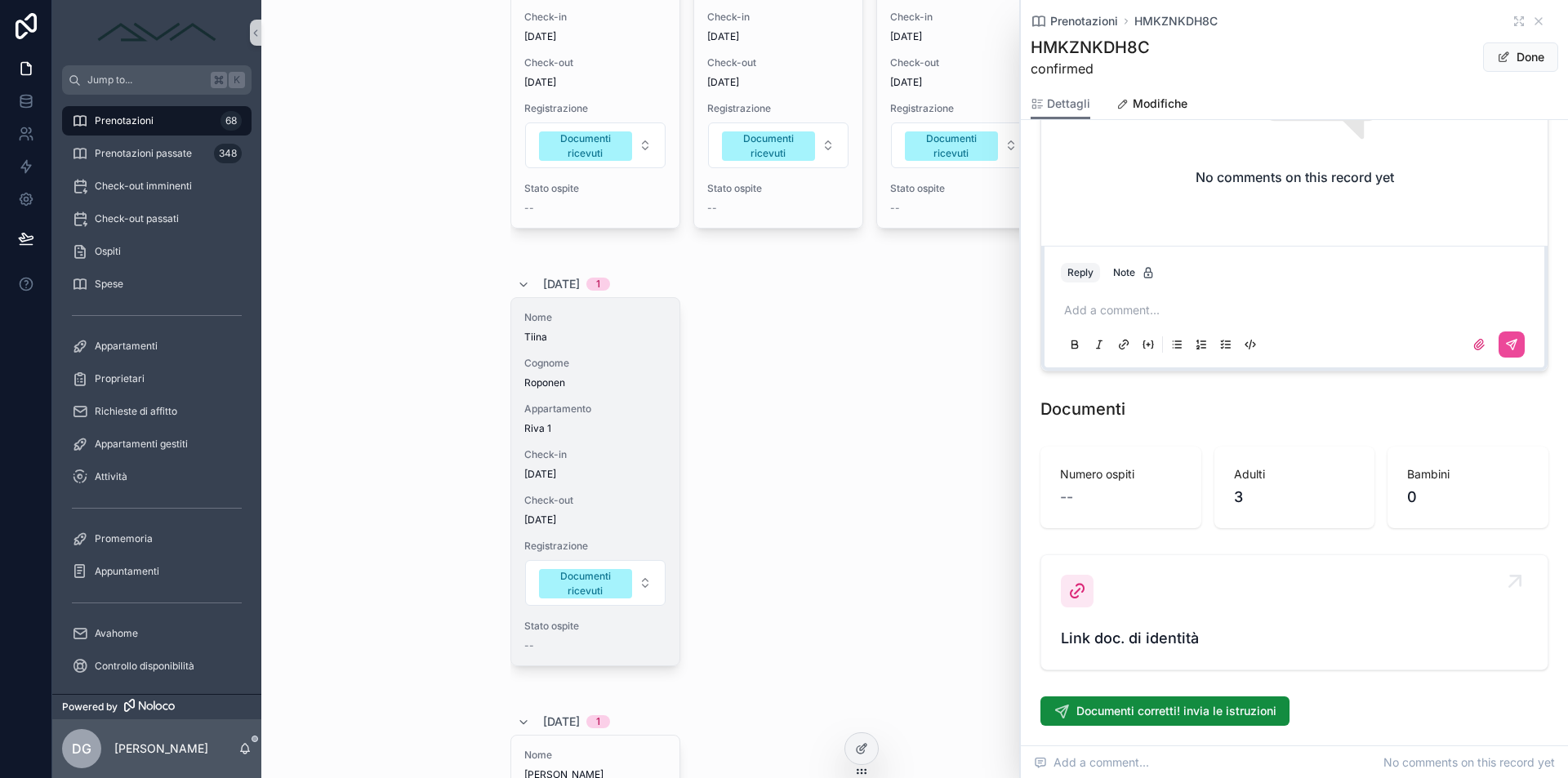
click at [1139, 627] on div "Link doc. di identità" at bounding box center [1294, 612] width 467 height 75
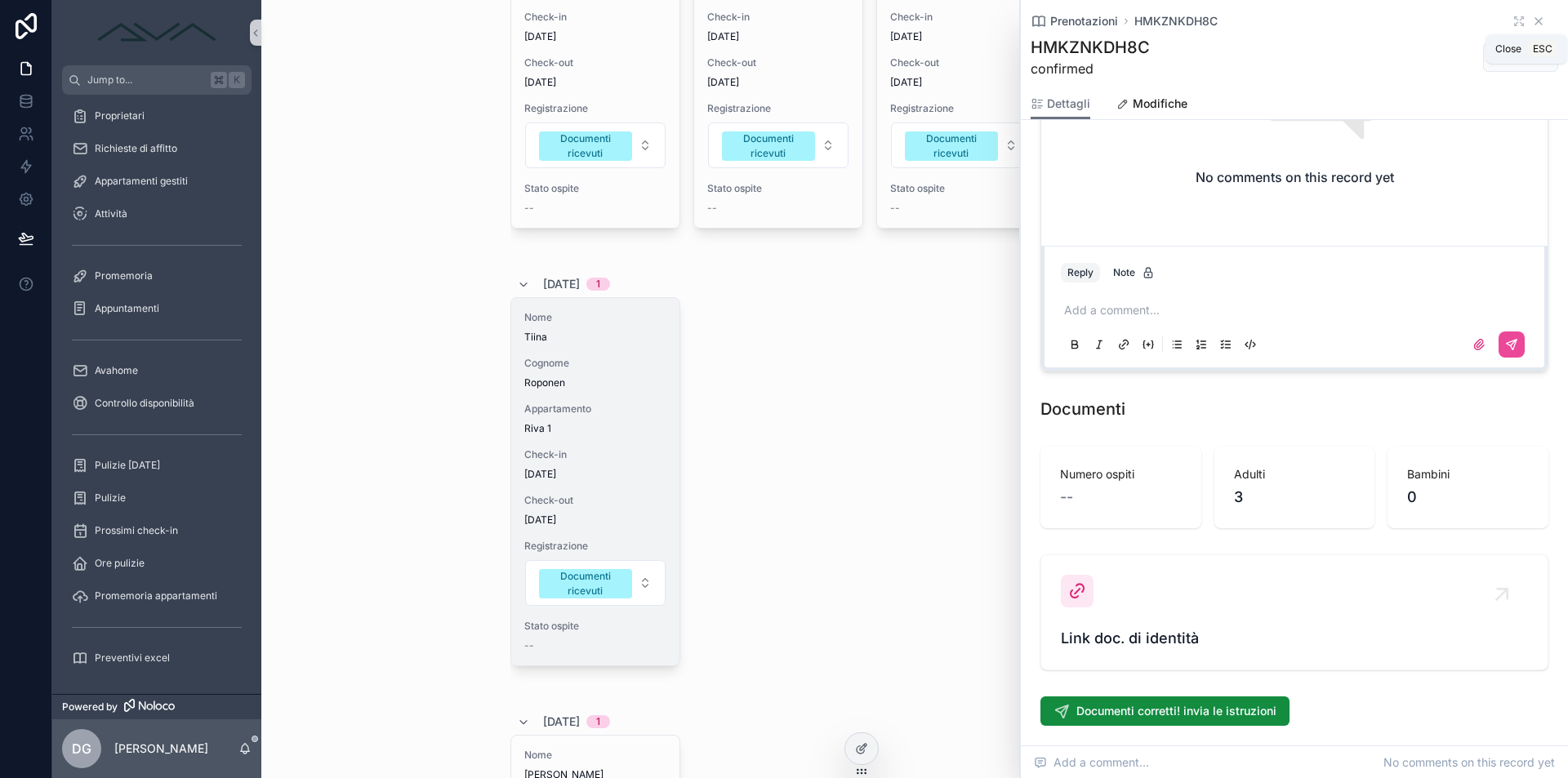
click at [1532, 20] on icon "scrollable content" at bounding box center [1538, 20] width 13 height 13
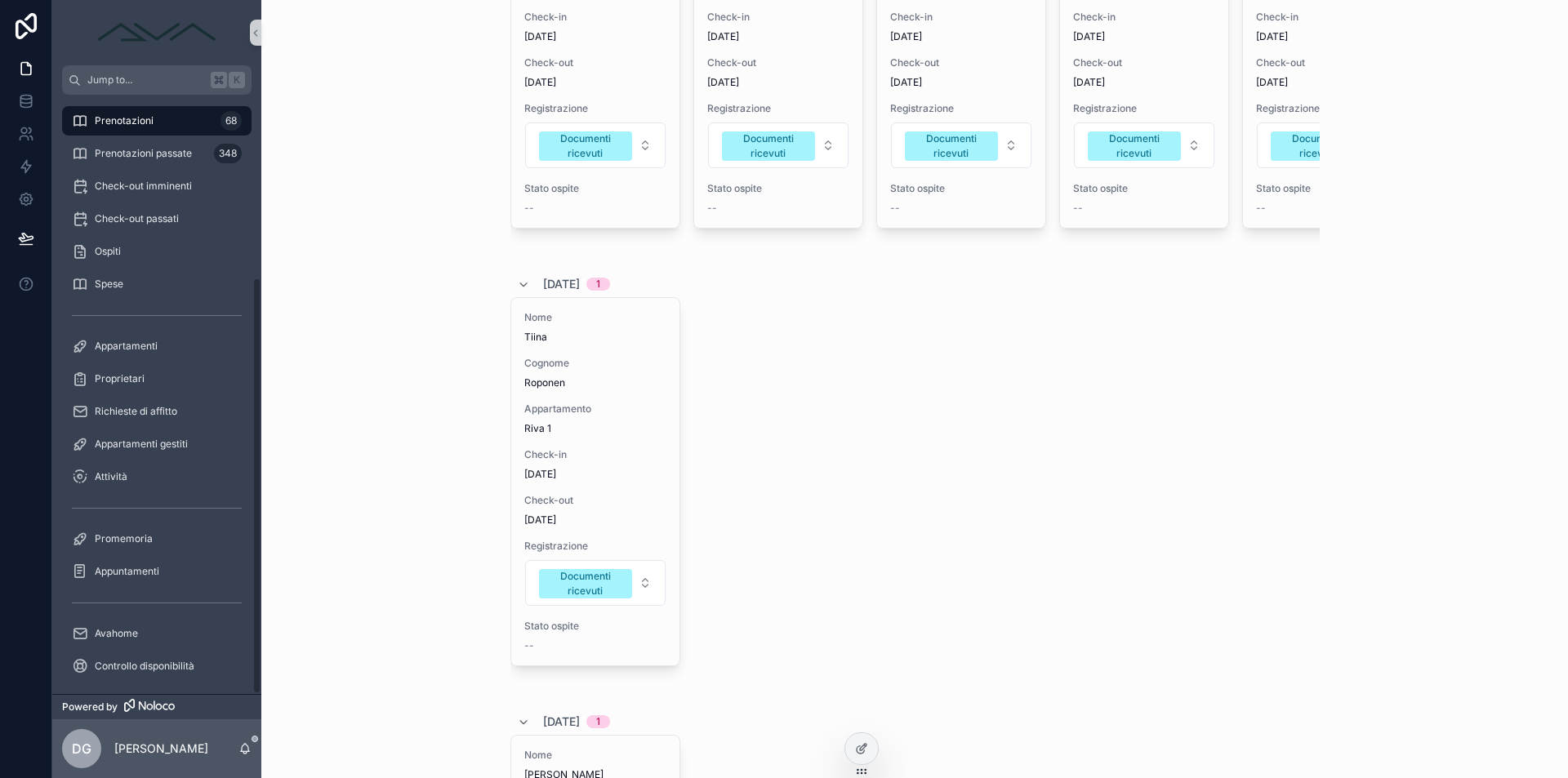
scroll to position [262, 0]
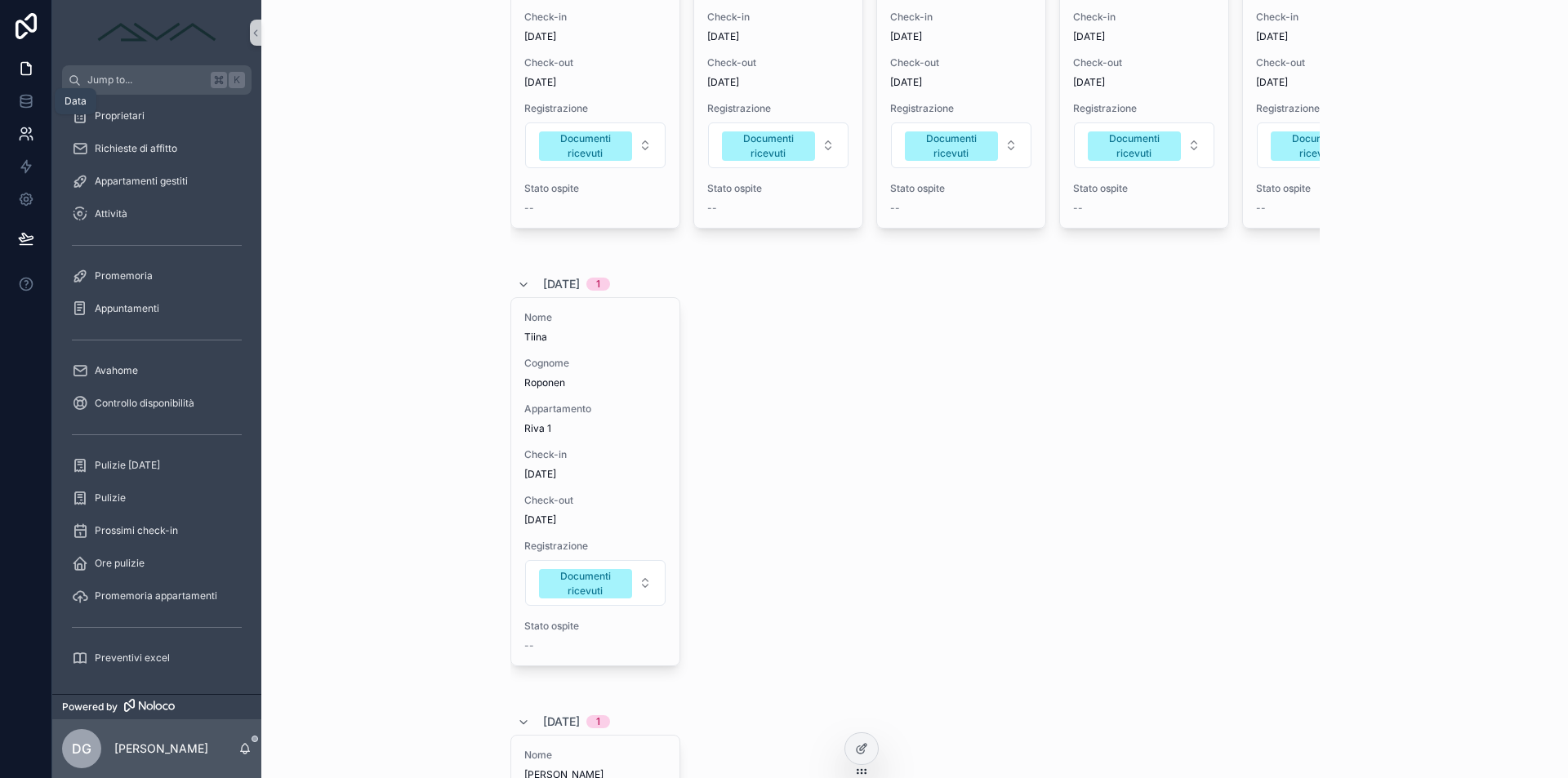
click at [33, 126] on icon at bounding box center [25, 133] width 16 height 16
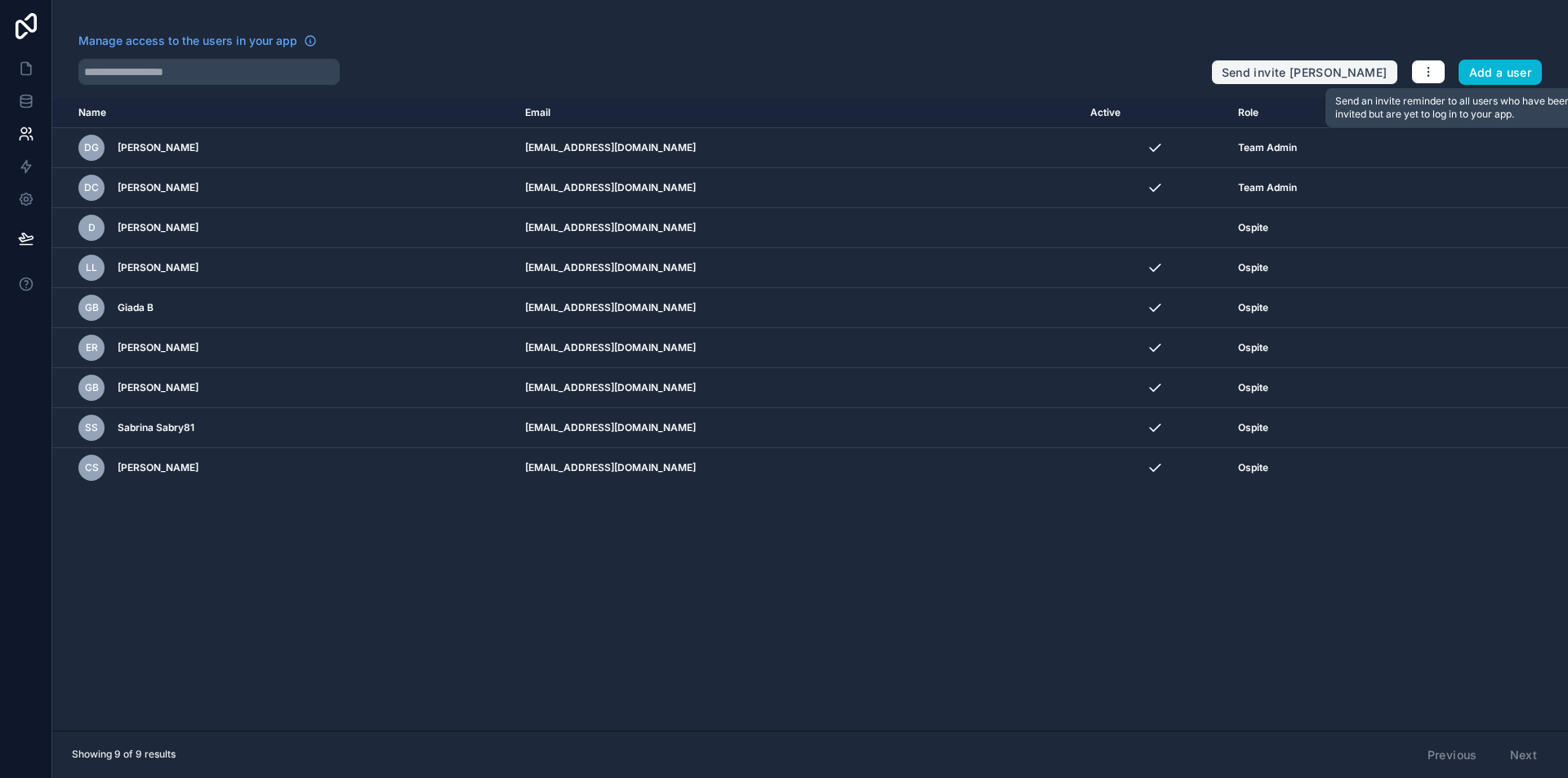
click at [1341, 72] on button "Send invite [PERSON_NAME]" at bounding box center [1304, 72] width 187 height 26
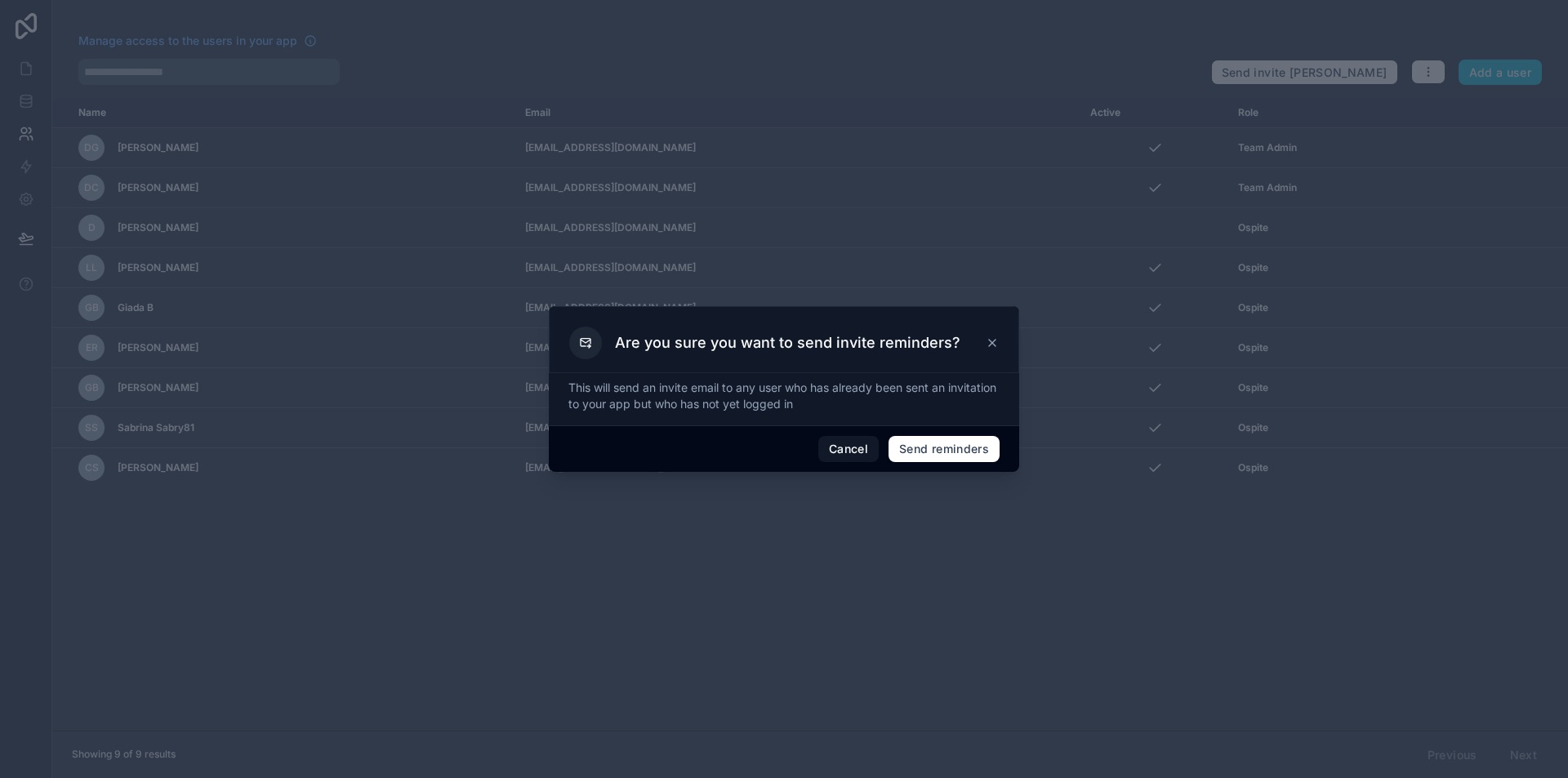
click at [994, 340] on icon at bounding box center [991, 342] width 13 height 13
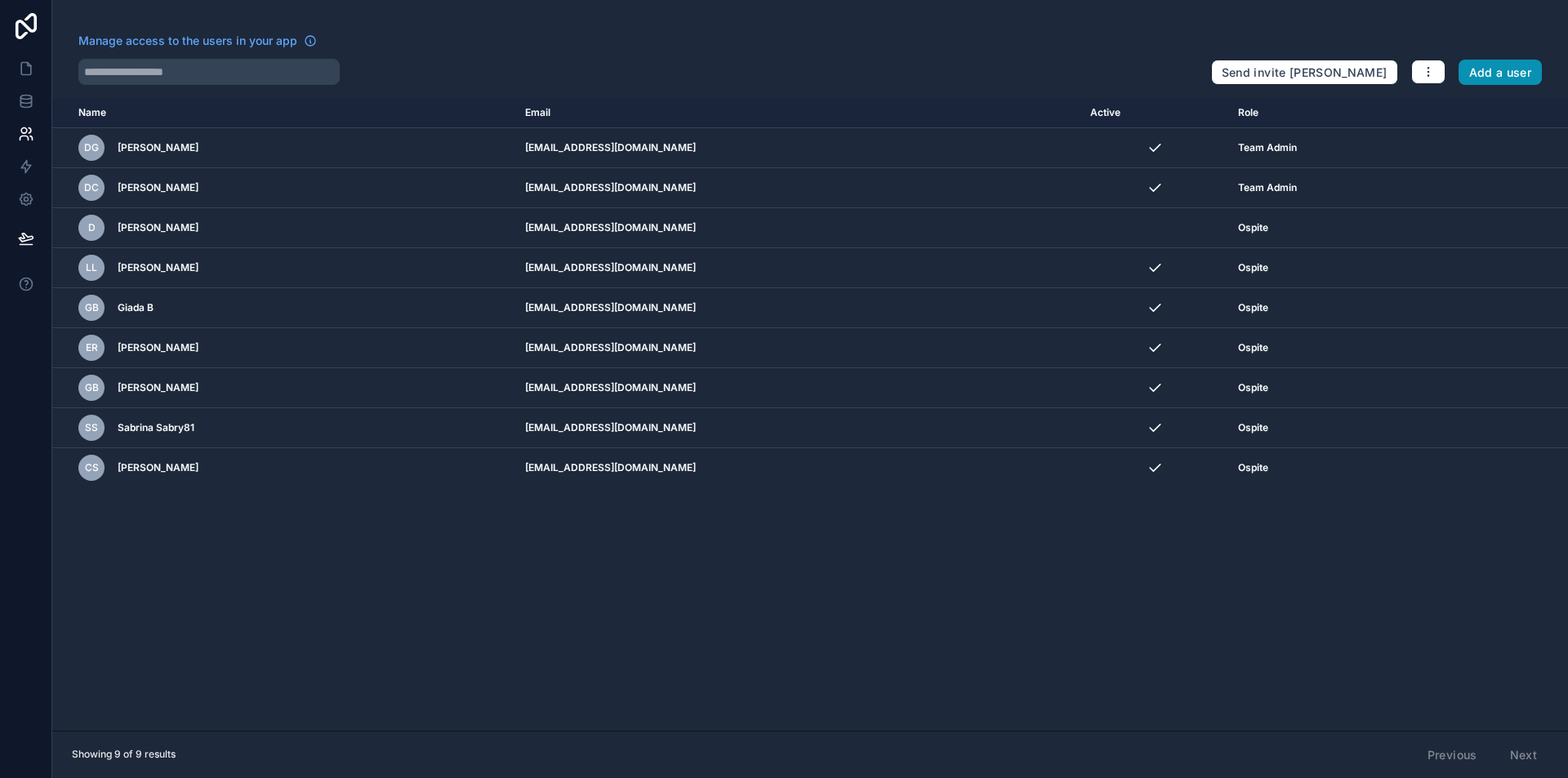
click at [1479, 72] on button "Add a user" at bounding box center [1499, 72] width 84 height 26
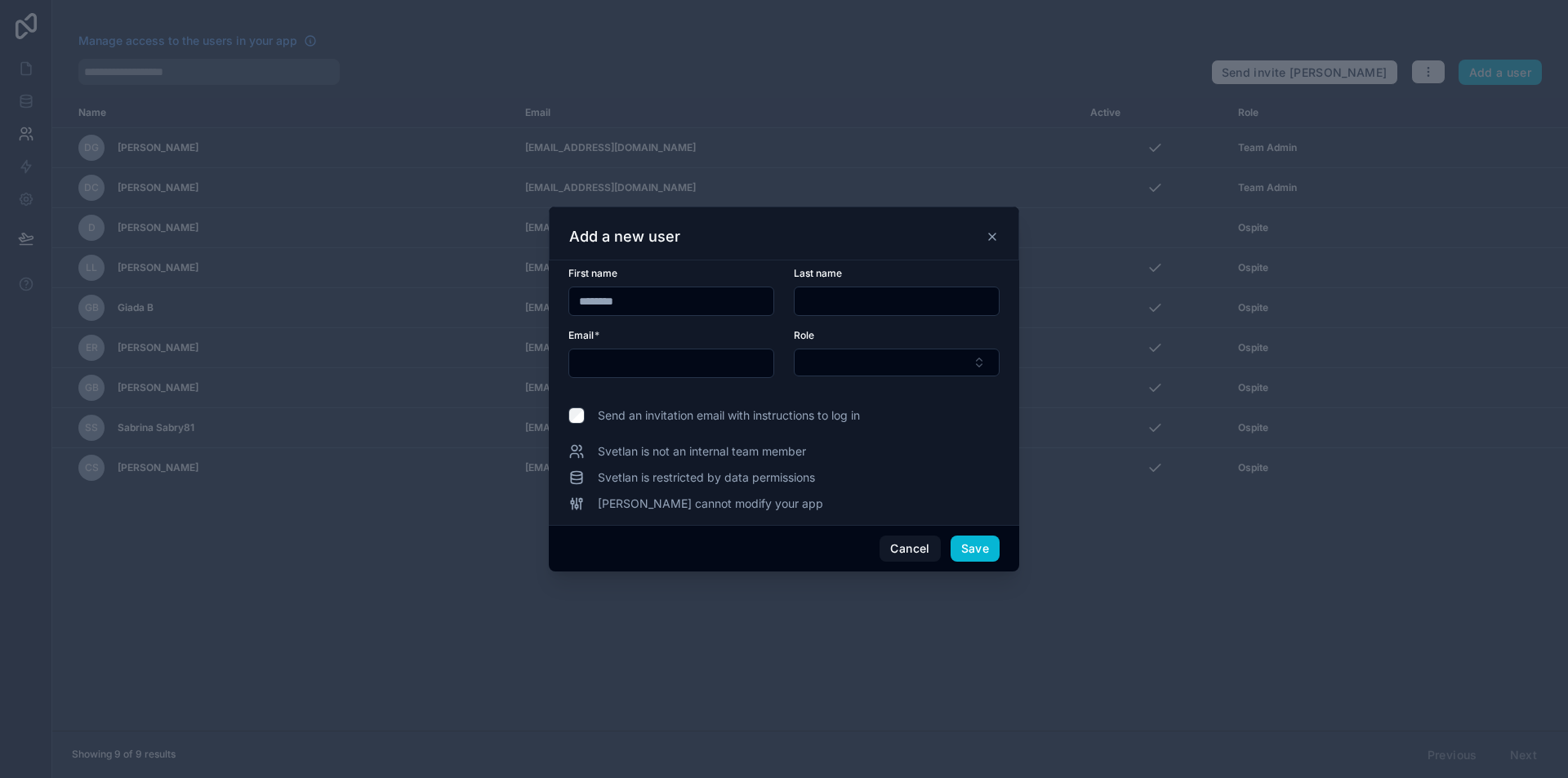
type input "********"
paste input "**********"
type input "**********"
click at [843, 381] on form "**********" at bounding box center [784, 332] width 431 height 130
click at [849, 370] on button "Select Button" at bounding box center [896, 362] width 206 height 28
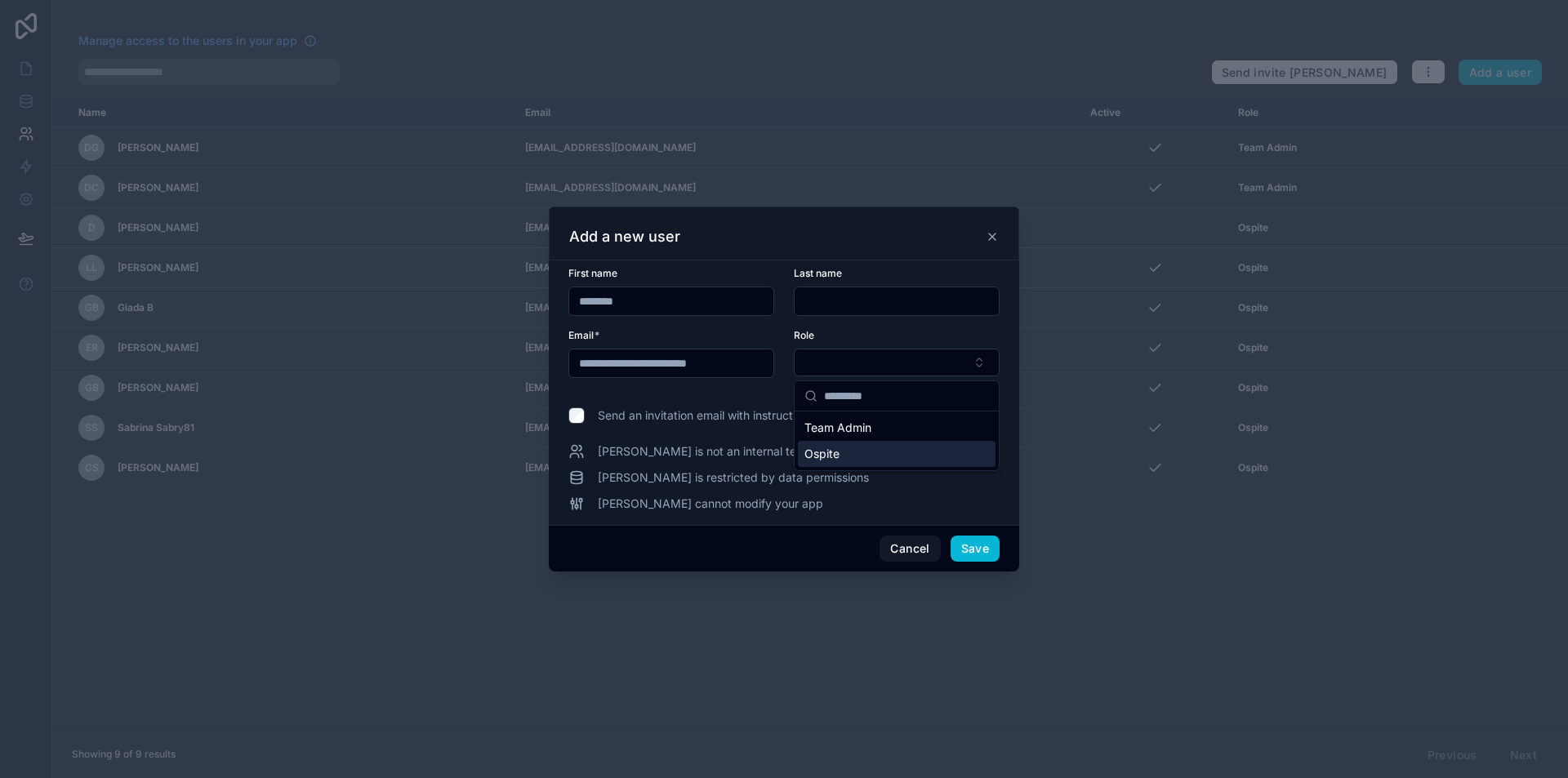
click at [857, 450] on div "Ospite" at bounding box center [896, 453] width 197 height 26
click at [980, 548] on button "Save" at bounding box center [975, 549] width 49 height 26
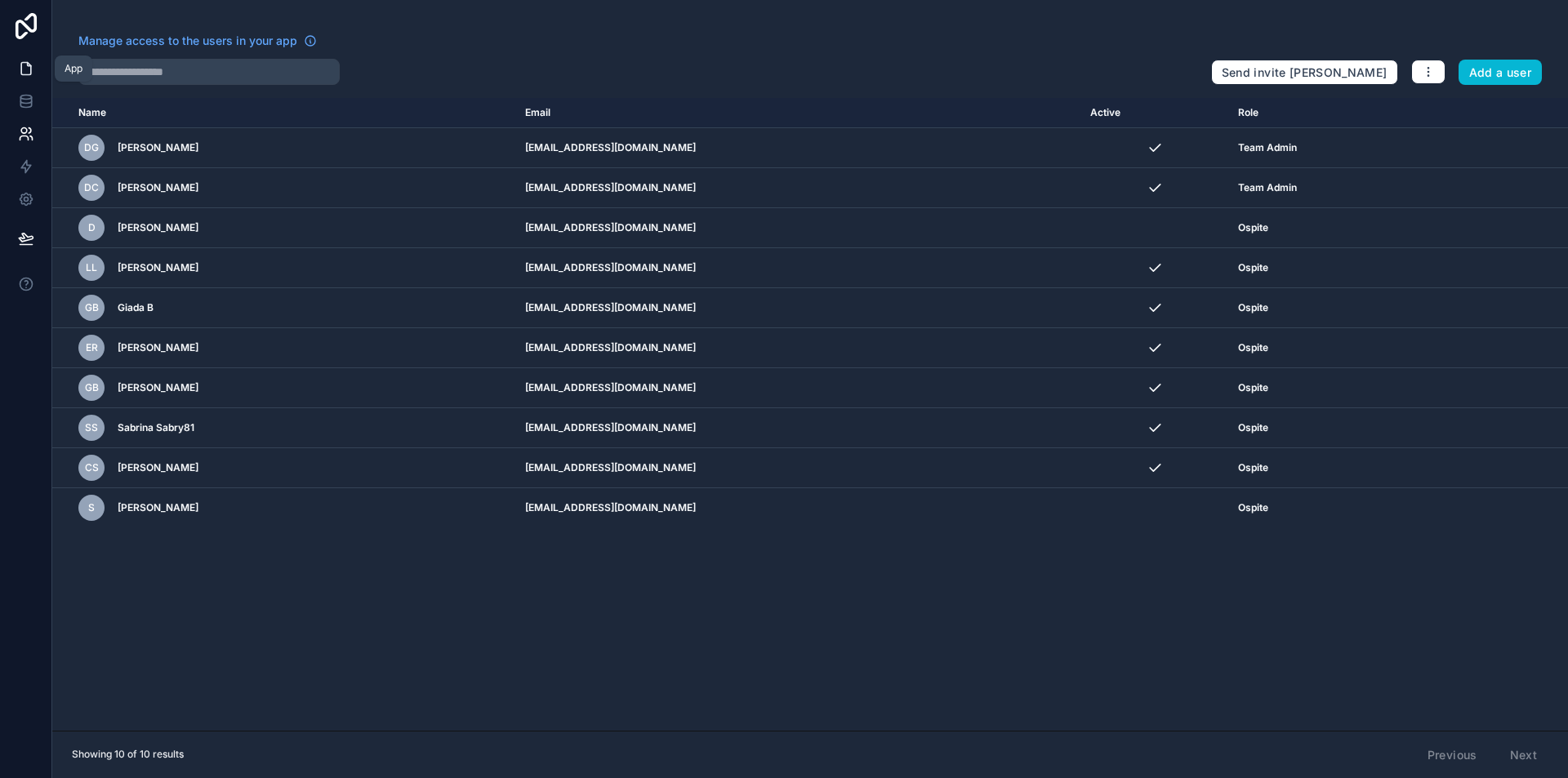
click at [14, 66] on link at bounding box center [25, 69] width 52 height 33
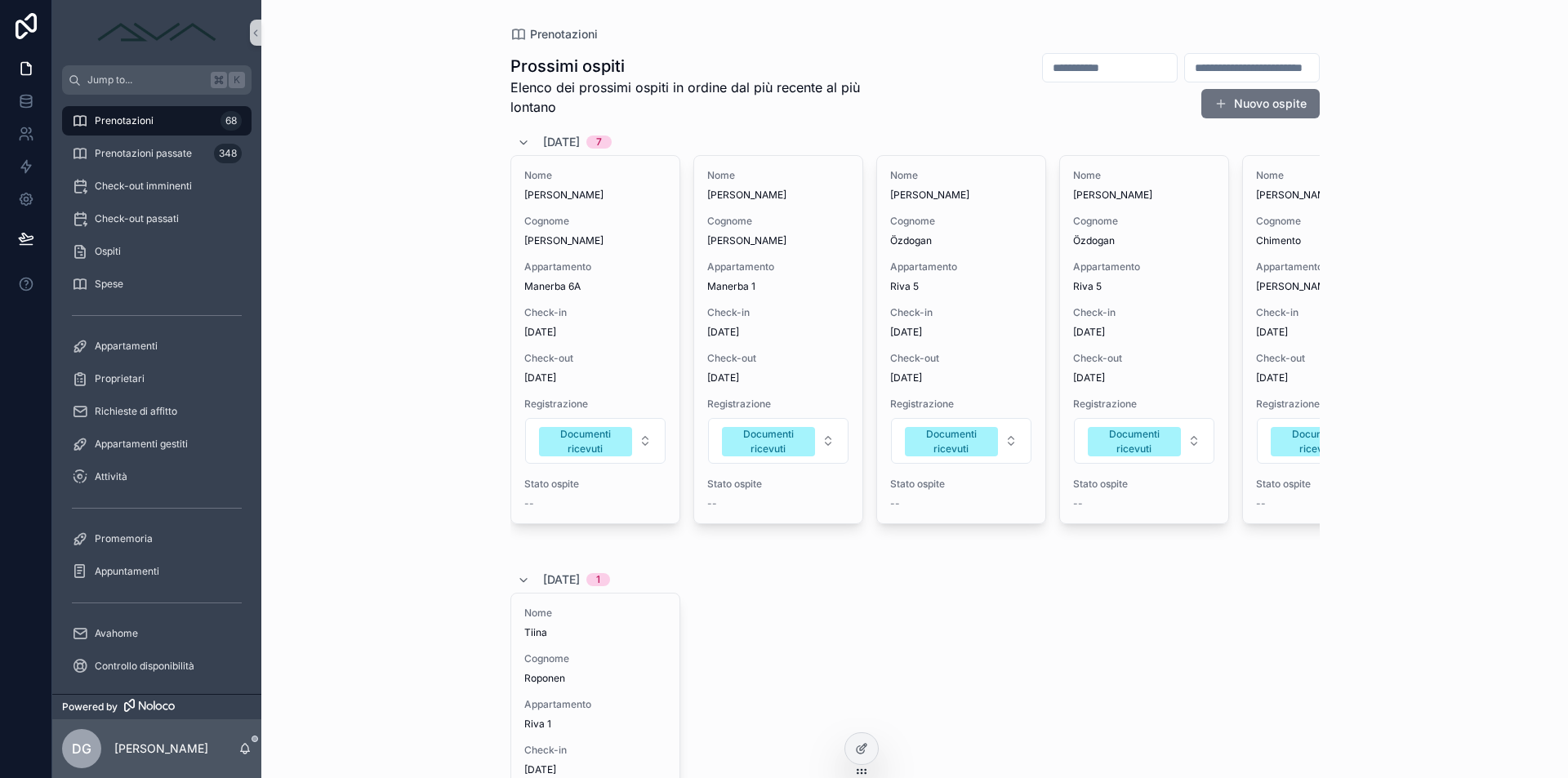
click at [1455, 2] on div "Prenotazioni Prossimi ospiti Elenco dei prossimi ospiti in ordine dal più recen…" at bounding box center [914, 389] width 1306 height 778
